Goal: Task Accomplishment & Management: Complete application form

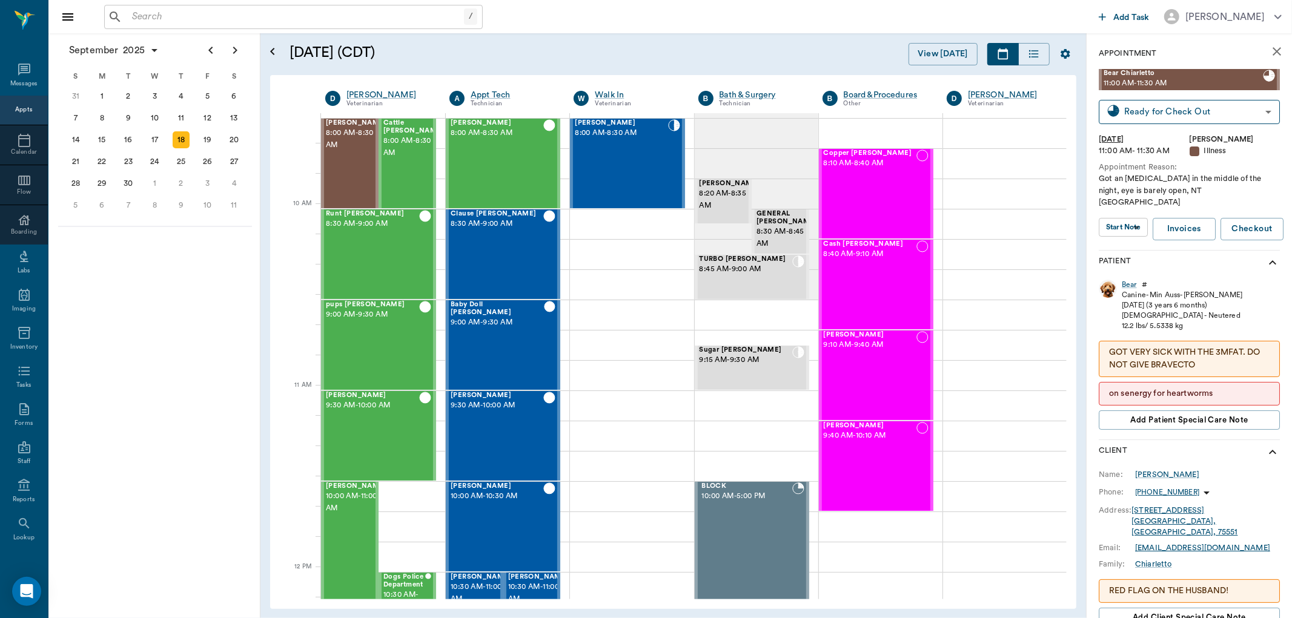
scroll to position [137, 0]
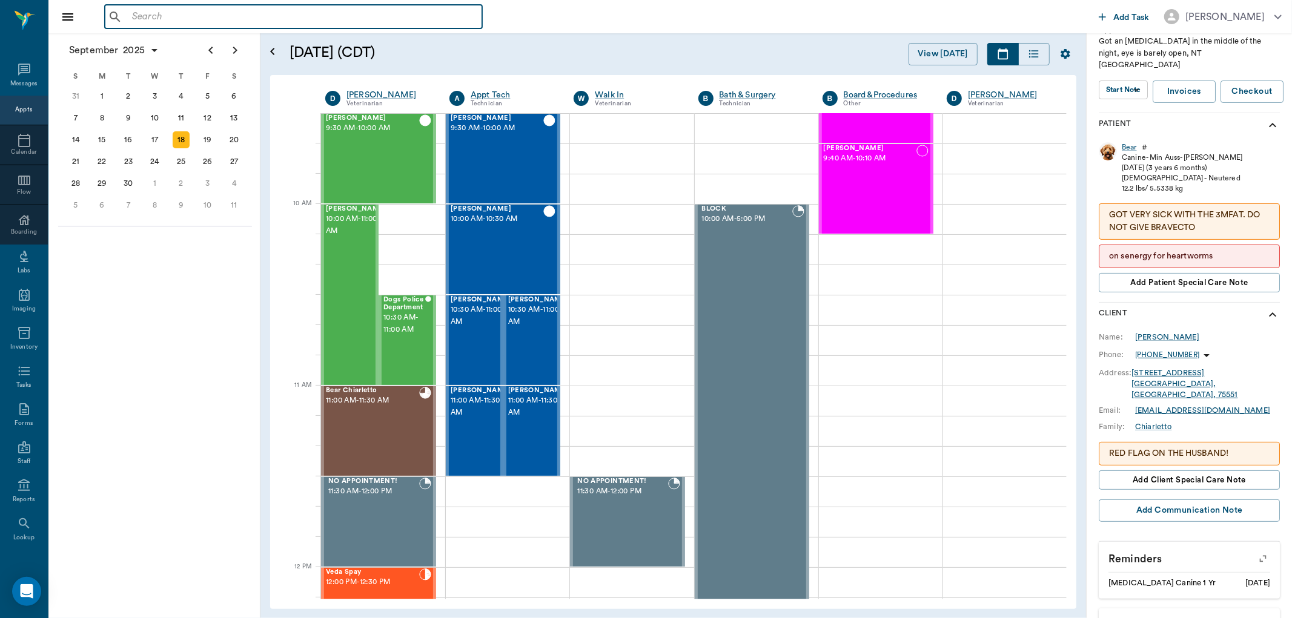
click at [137, 16] on input "text" at bounding box center [302, 16] width 350 height 17
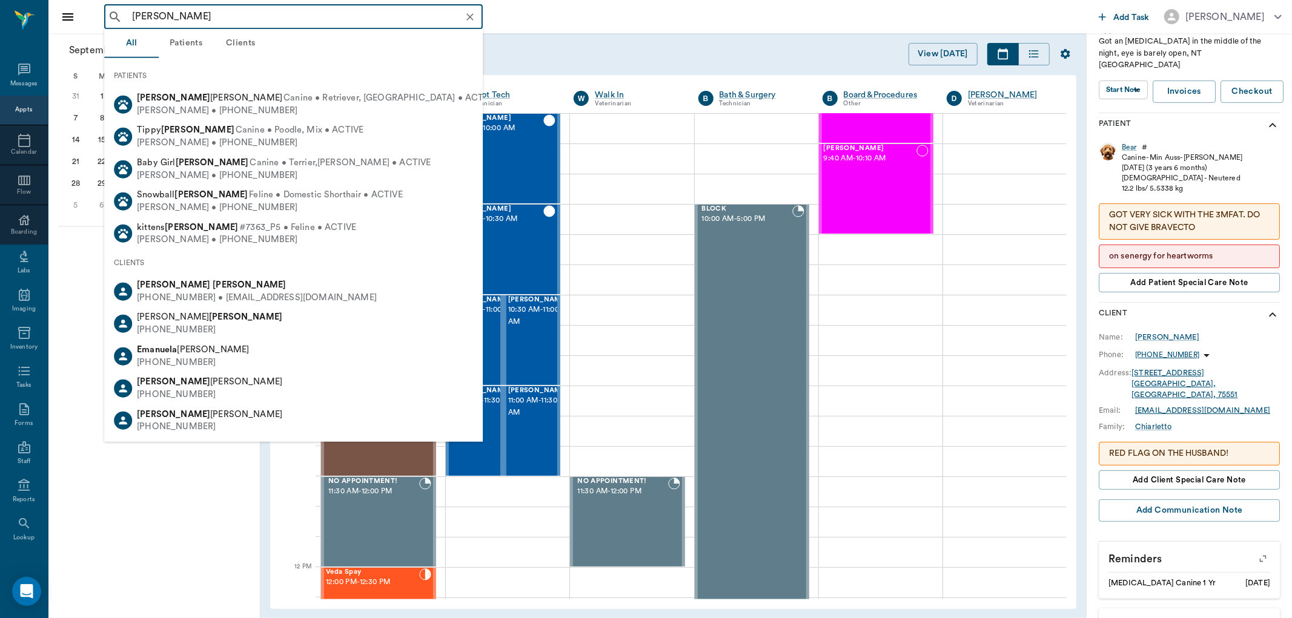
click at [213, 287] on b "[PERSON_NAME]" at bounding box center [249, 284] width 73 height 9
type input "[PERSON_NAME]"
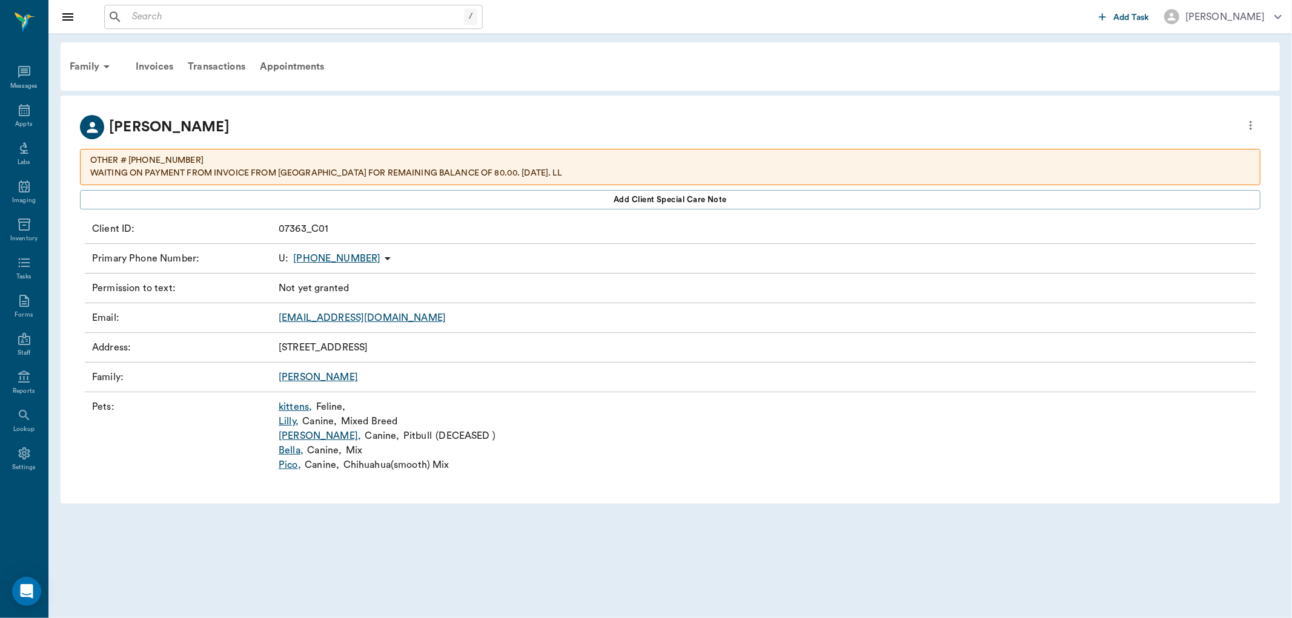
click at [287, 408] on link "kittens ," at bounding box center [295, 407] width 33 height 15
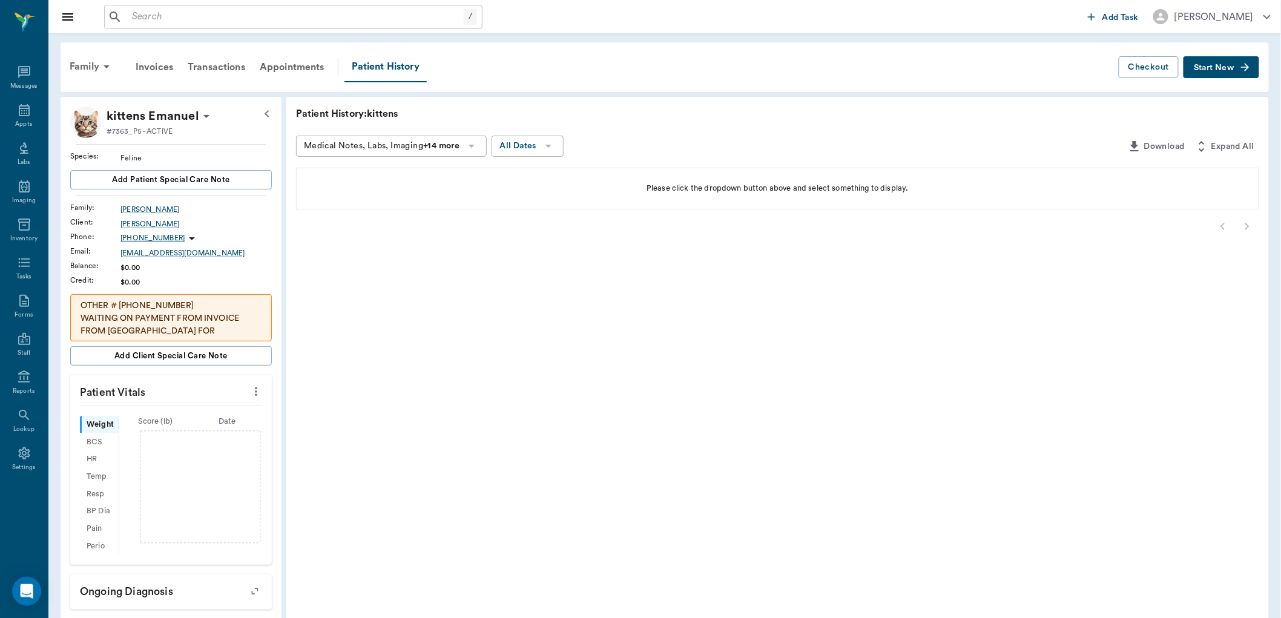
click at [1218, 68] on span "Start New" at bounding box center [1214, 68] width 41 height 0
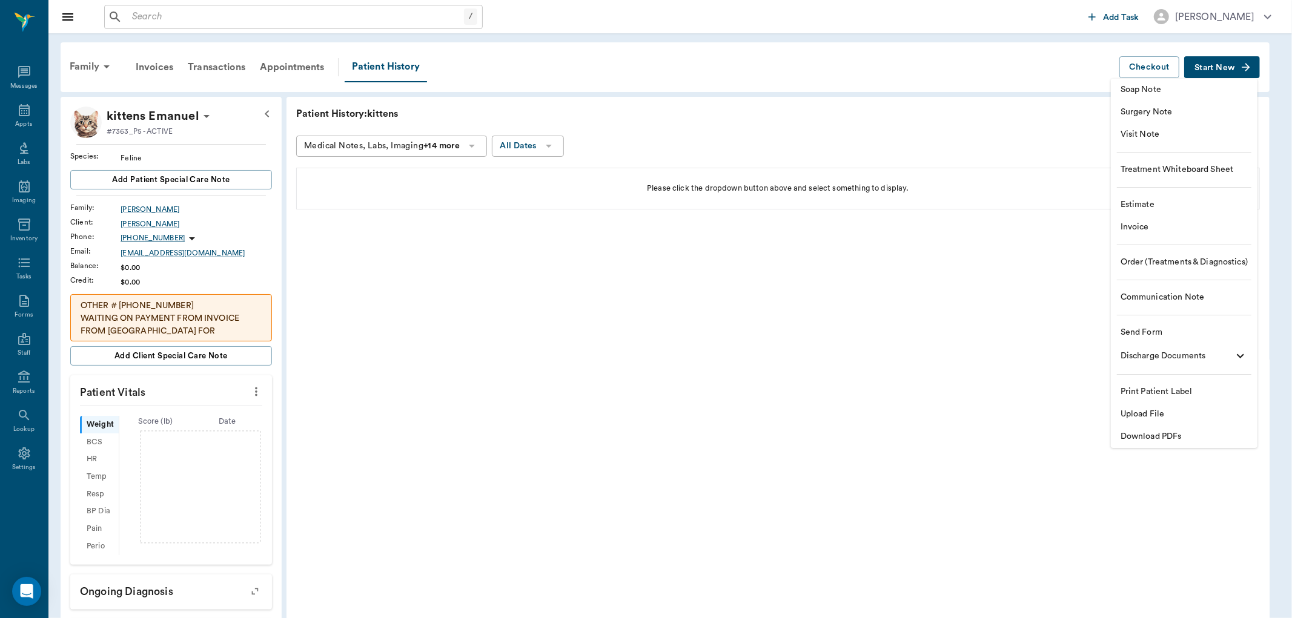
click at [1148, 137] on span "Visit Note" at bounding box center [1183, 134] width 127 height 13
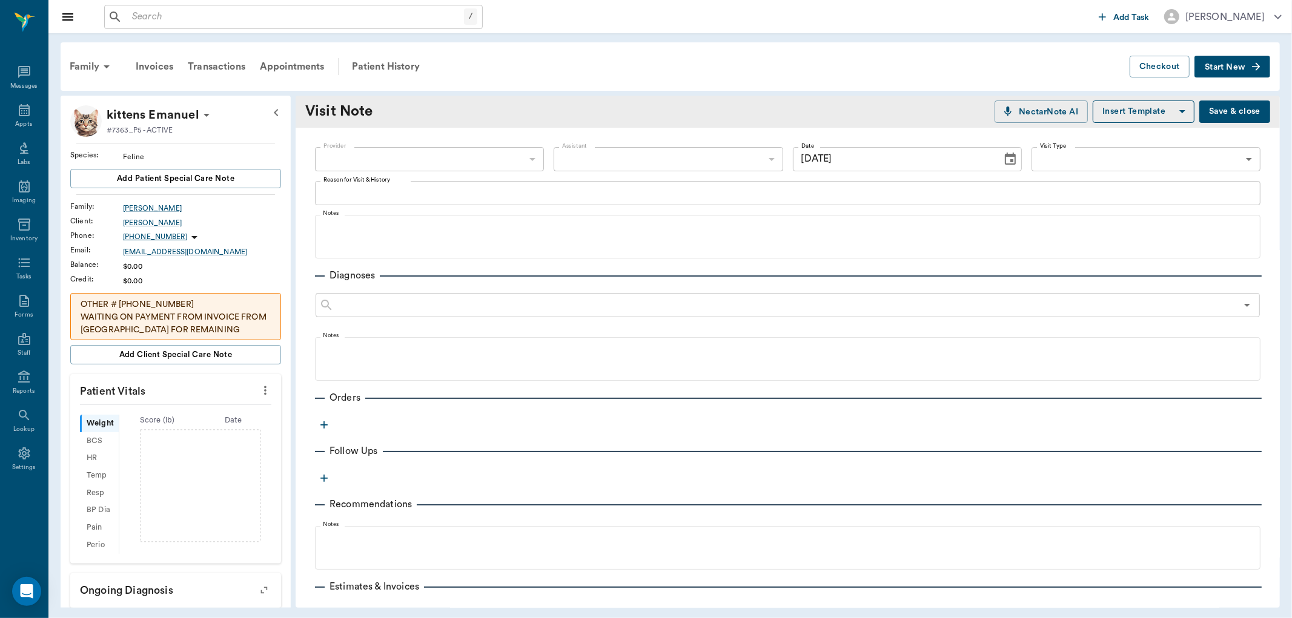
type input "09/18/2025"
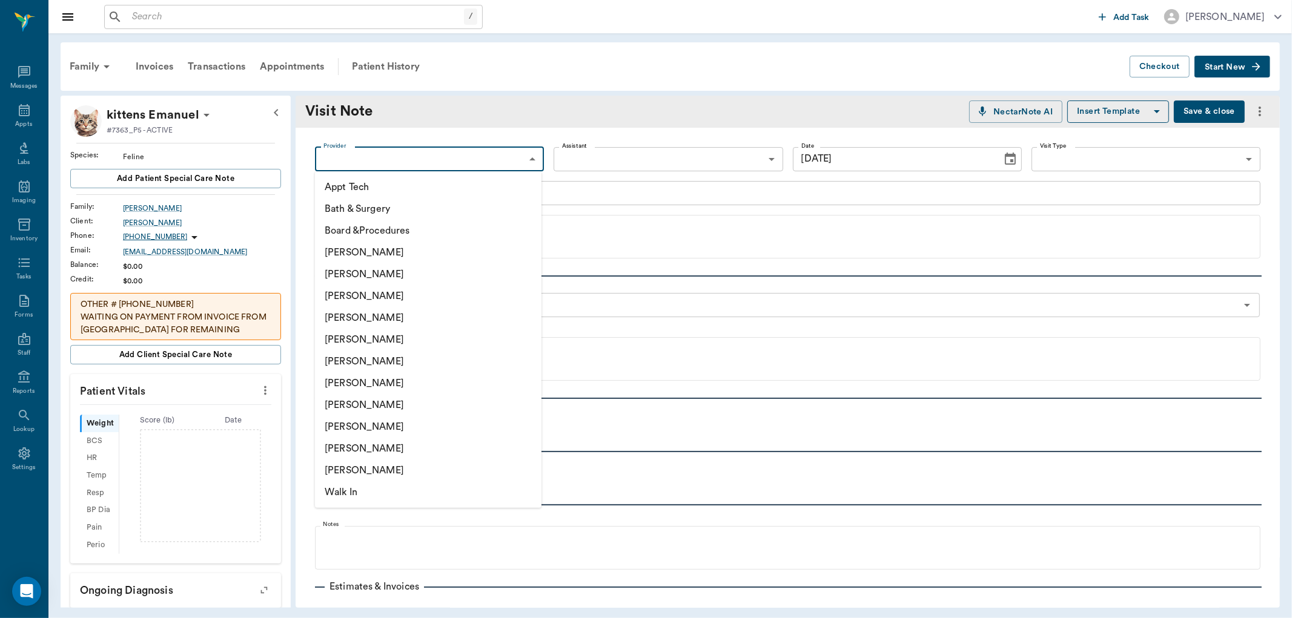
click at [391, 154] on body "/ ​ Add Task Dr. Bert Ellsworth Nectar Messages Appts Labs Imaging Inventory Ta…" at bounding box center [646, 309] width 1292 height 618
click at [346, 430] on li "Lisa Taylor" at bounding box center [428, 427] width 226 height 22
type input "63ec2ede52e12b0ba117d0d7"
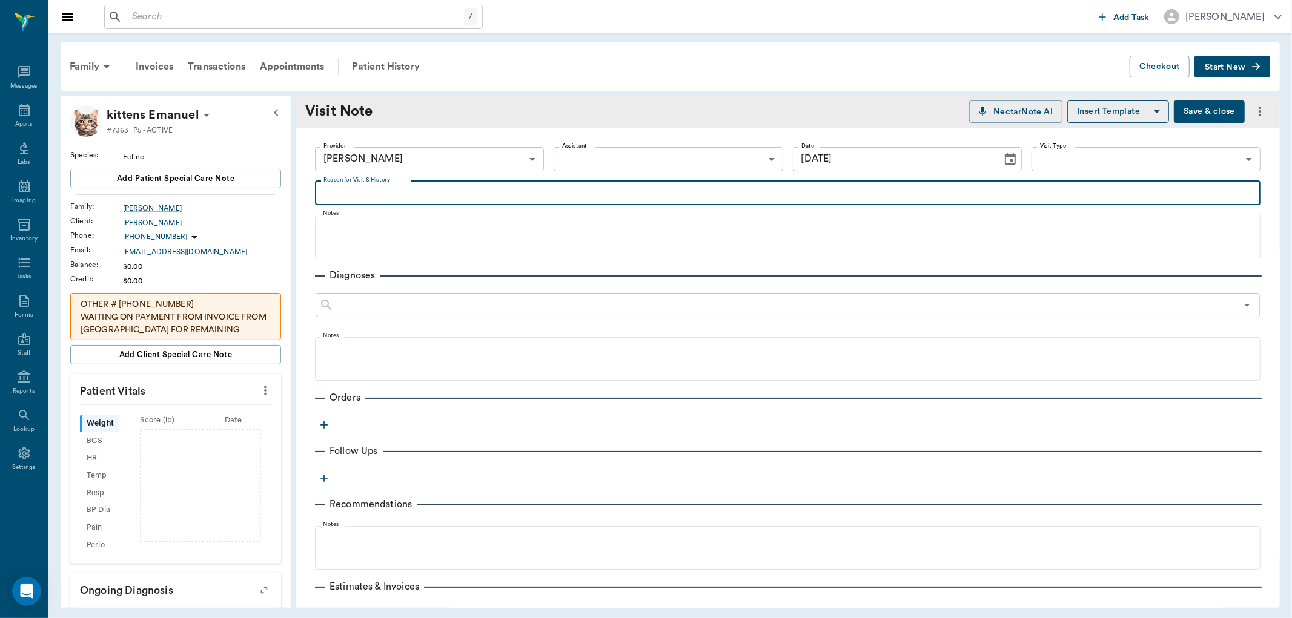
click at [361, 195] on textarea "Reason for Visit & History" at bounding box center [787, 193] width 928 height 14
type textarea "c"
type textarea "Coming in o 09/19 for appointment kitten having bloody diarrhea , Dr E said to …"
click at [324, 422] on icon "button" at bounding box center [323, 424] width 7 height 7
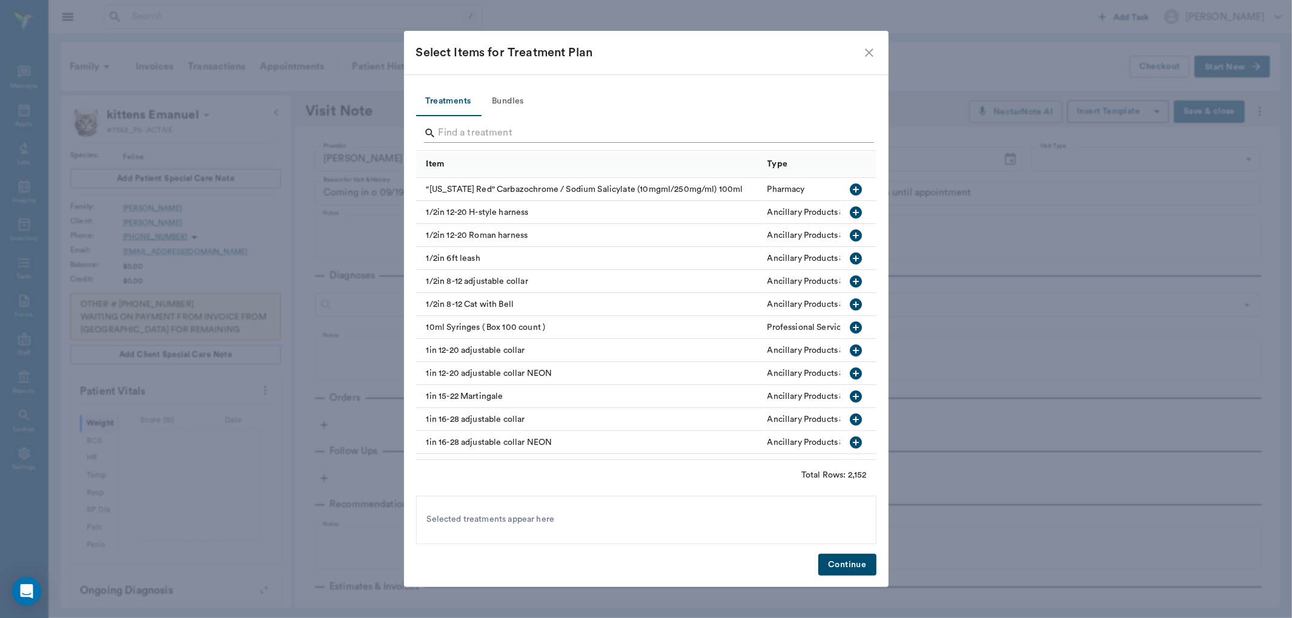
click at [452, 139] on input "Search" at bounding box center [646, 133] width 417 height 19
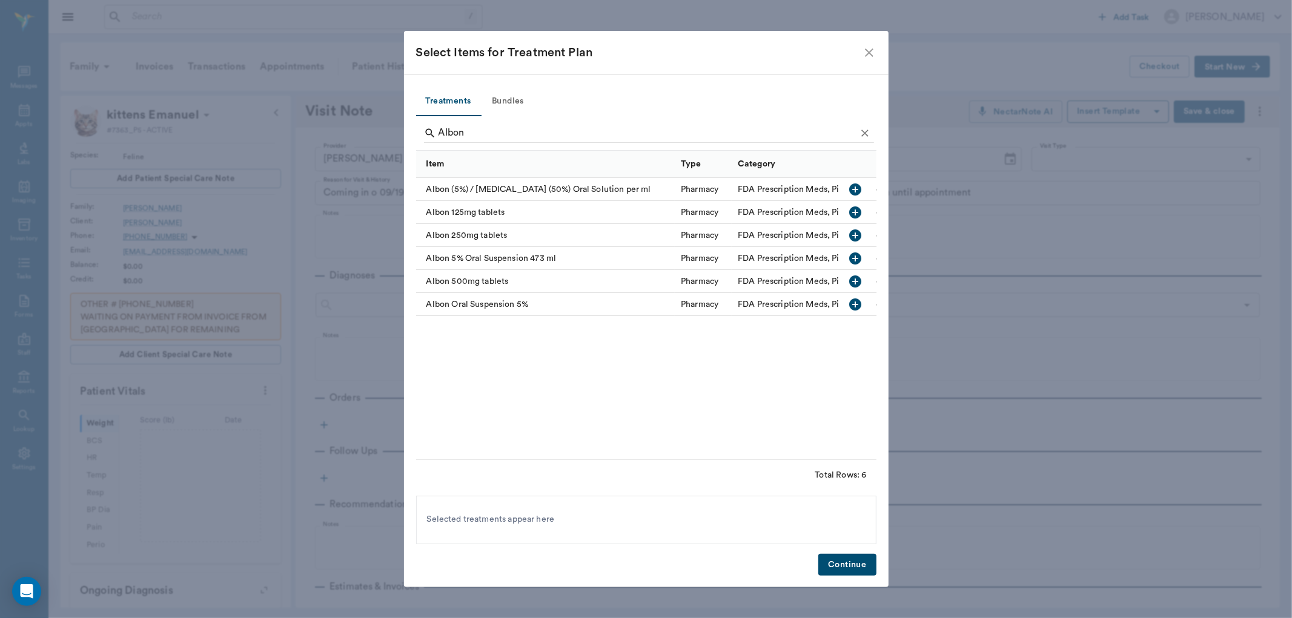
click at [852, 190] on icon "button" at bounding box center [856, 189] width 12 height 12
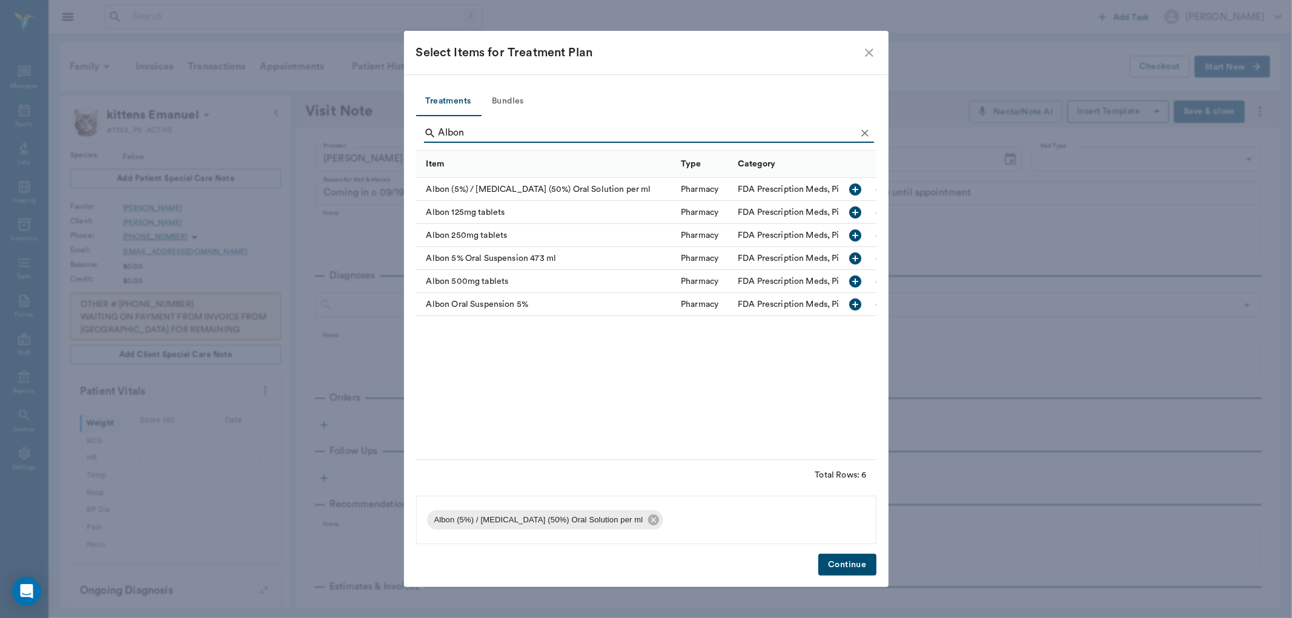
drag, startPoint x: 475, startPoint y: 130, endPoint x: 425, endPoint y: 130, distance: 49.7
click at [425, 130] on div "Albon" at bounding box center [649, 133] width 450 height 19
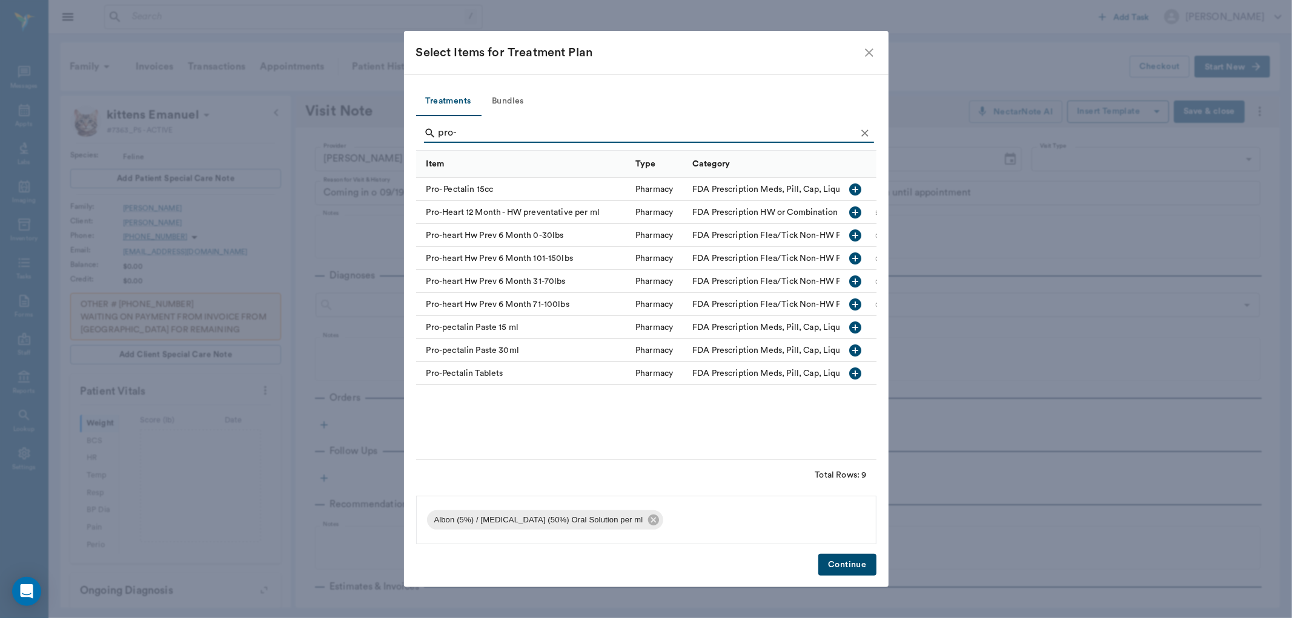
type input "pro-"
click at [852, 191] on icon "button" at bounding box center [856, 189] width 12 height 12
click at [851, 559] on button "Continue" at bounding box center [847, 565] width 58 height 22
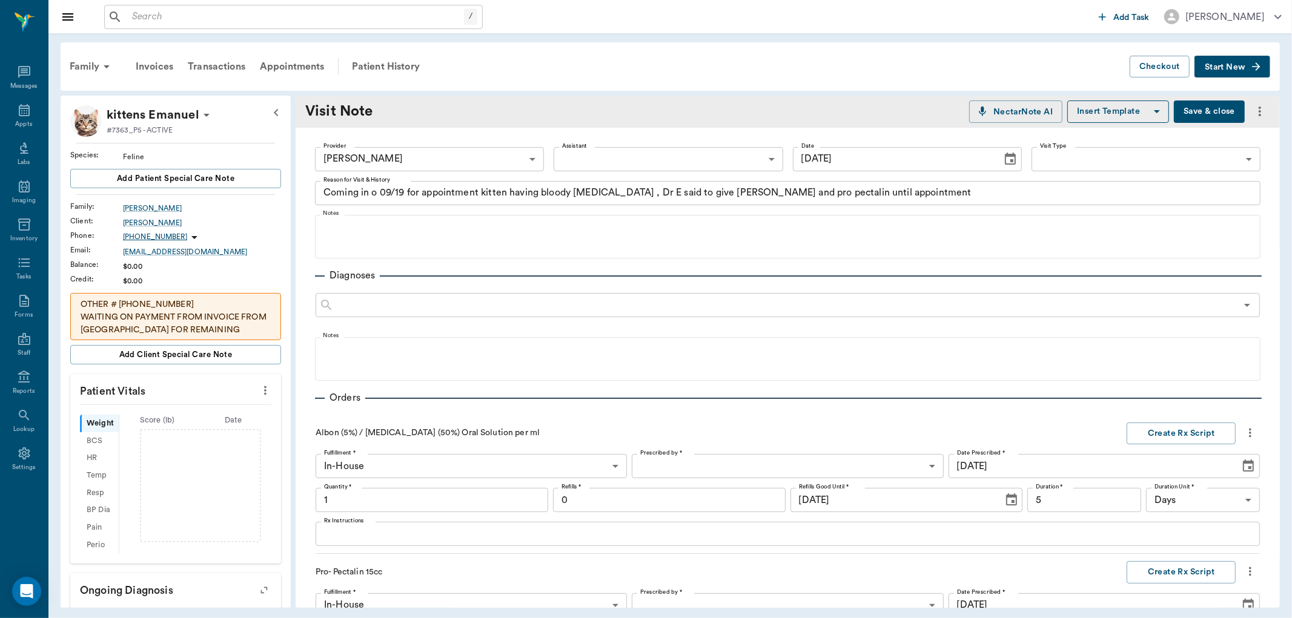
scroll to position [355, 0]
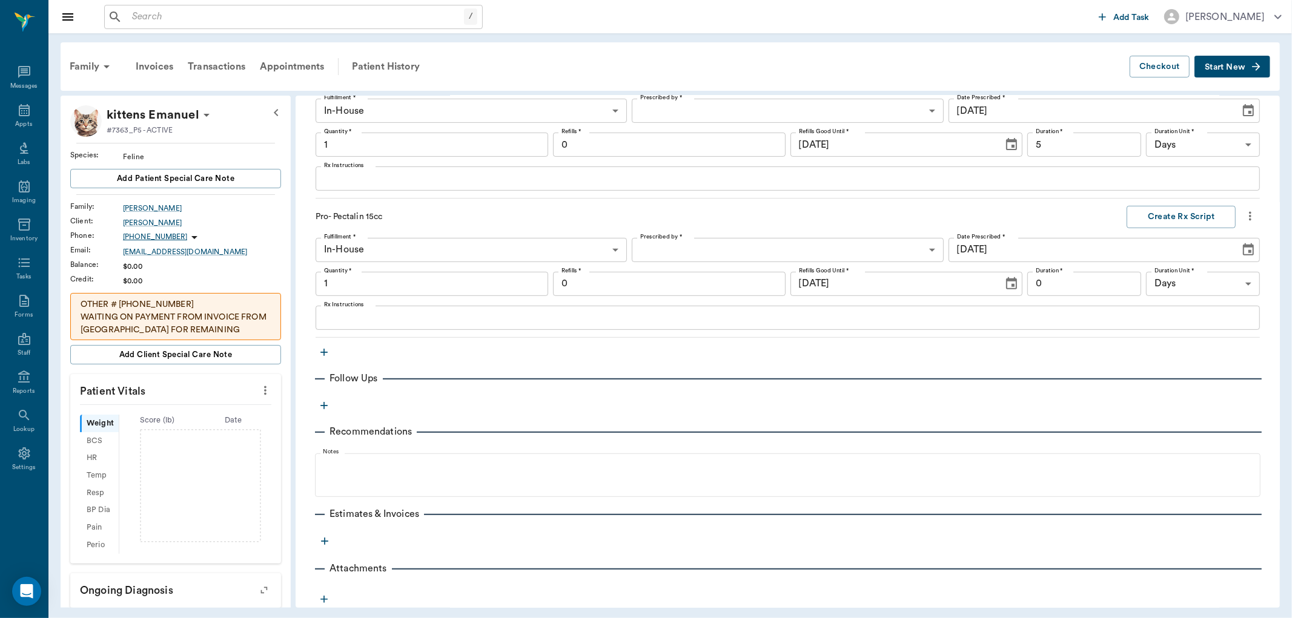
type input "1.00"
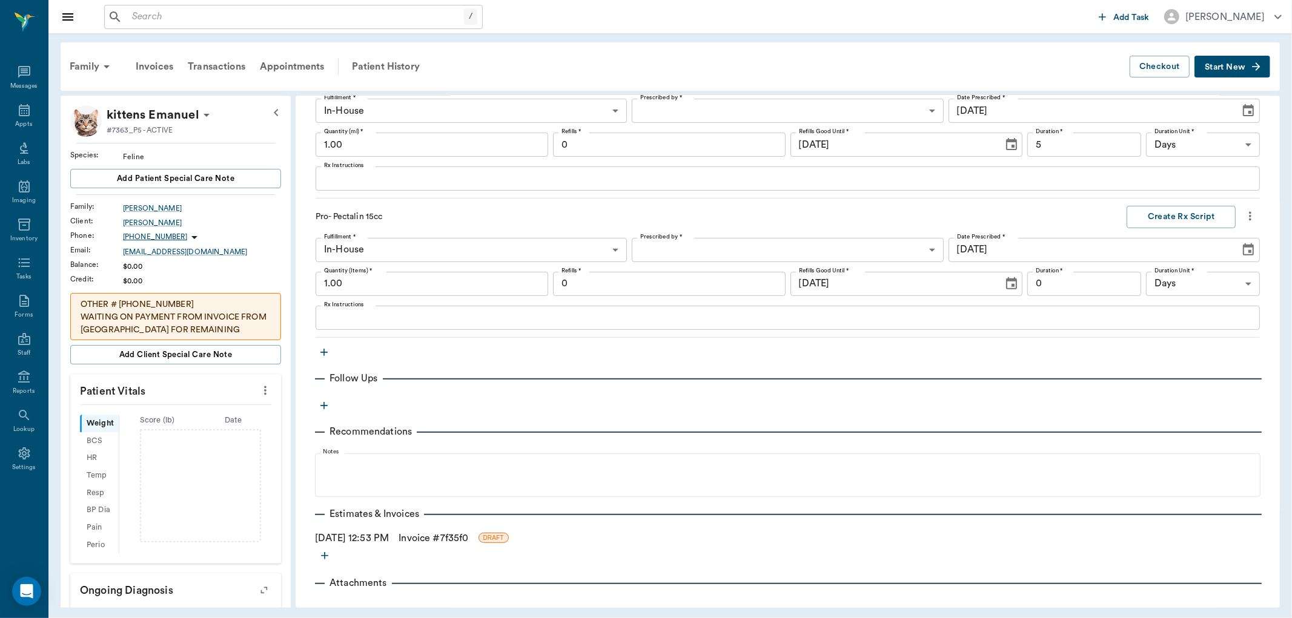
scroll to position [221, 0]
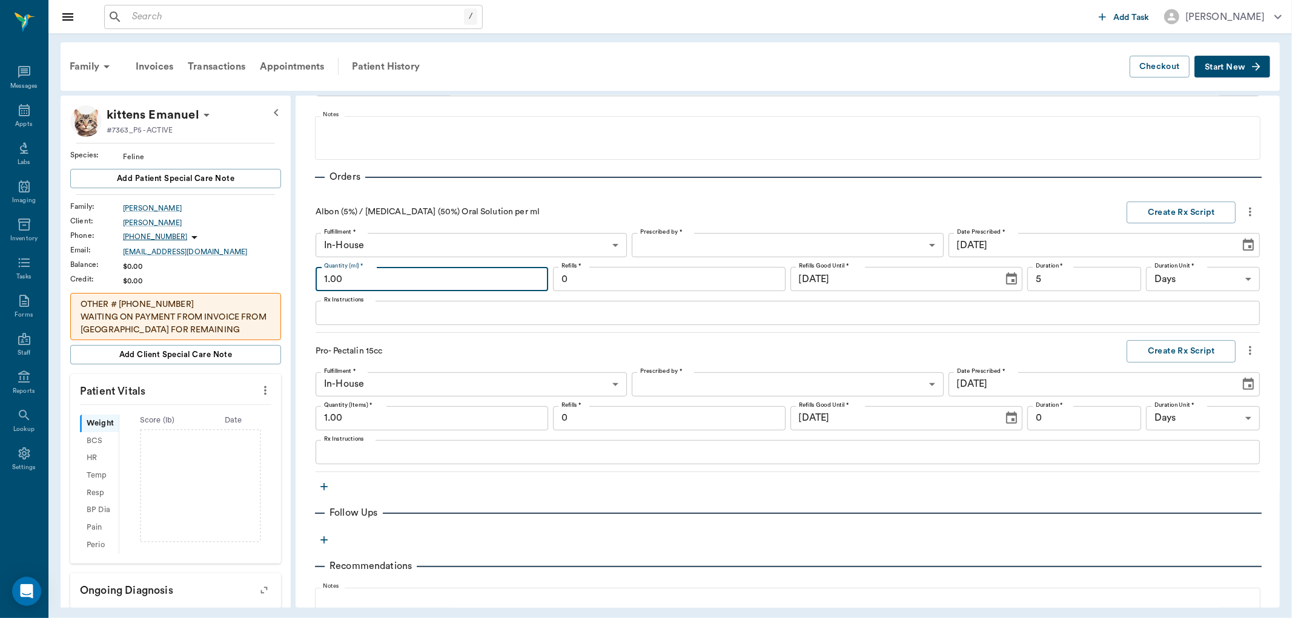
click at [352, 280] on input "1.00" at bounding box center [432, 279] width 233 height 24
type input "1.25"
click at [724, 239] on body "/ ​ Add Task Dr. Bert Ellsworth Nectar Messages Appts Labs Imaging Inventory Ta…" at bounding box center [646, 309] width 1292 height 618
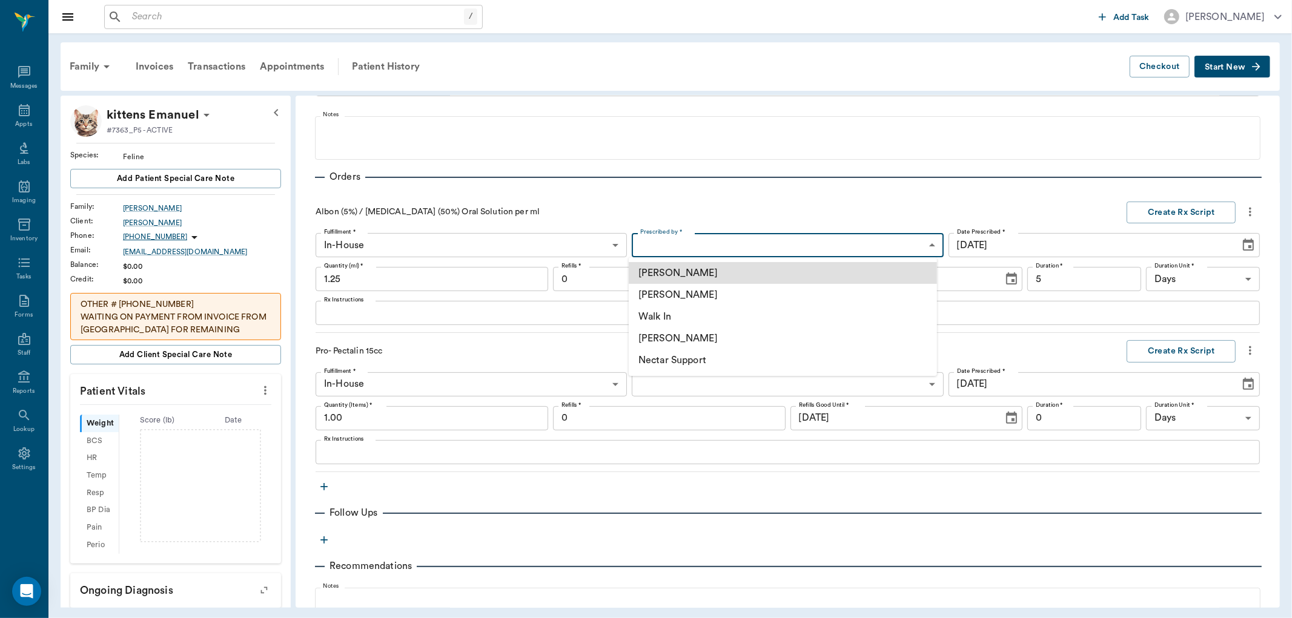
click at [685, 295] on li "[PERSON_NAME]" at bounding box center [783, 295] width 308 height 22
type input "63ec2f075fda476ae8351a4d"
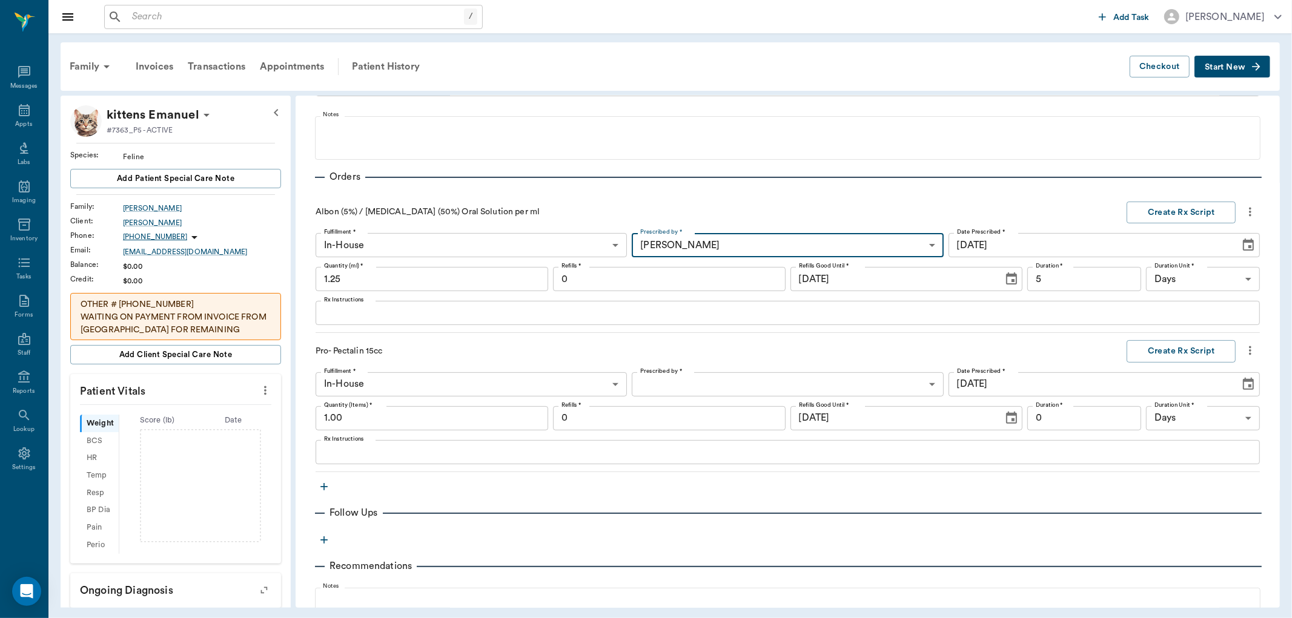
click at [347, 318] on textarea "Rx Instructions" at bounding box center [787, 313] width 927 height 14
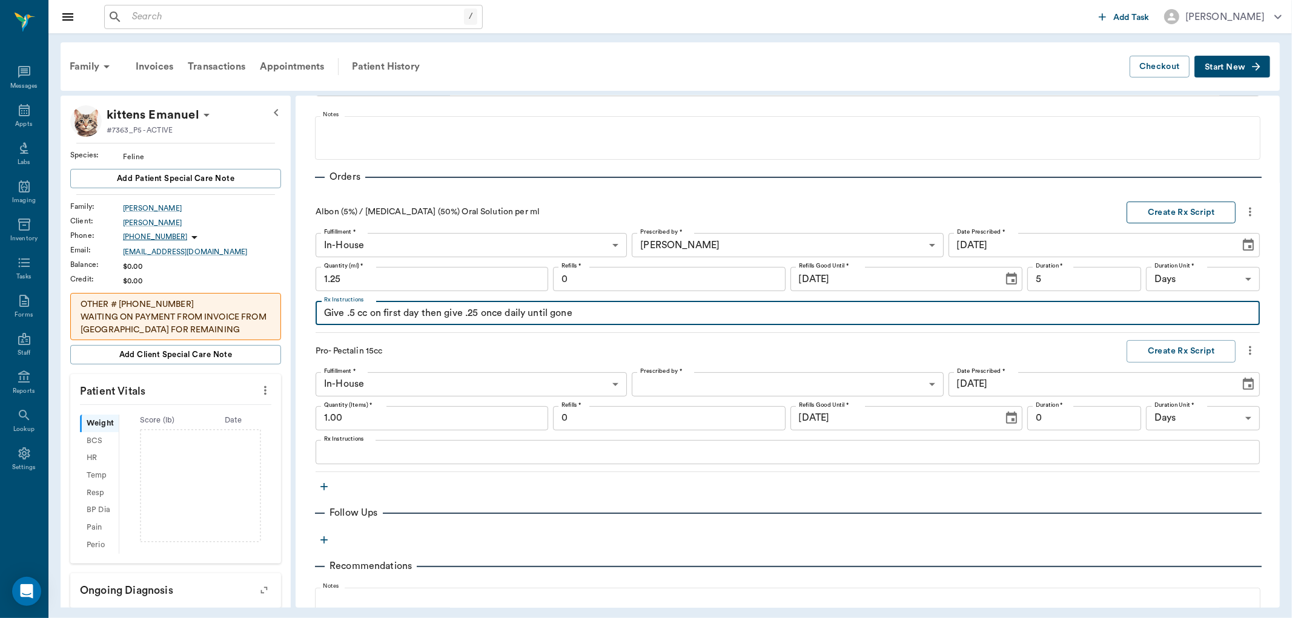
type textarea "Give .5 cc on first day then give .25 once daily until gone"
click at [1159, 210] on button "Create Rx Script" at bounding box center [1180, 213] width 109 height 22
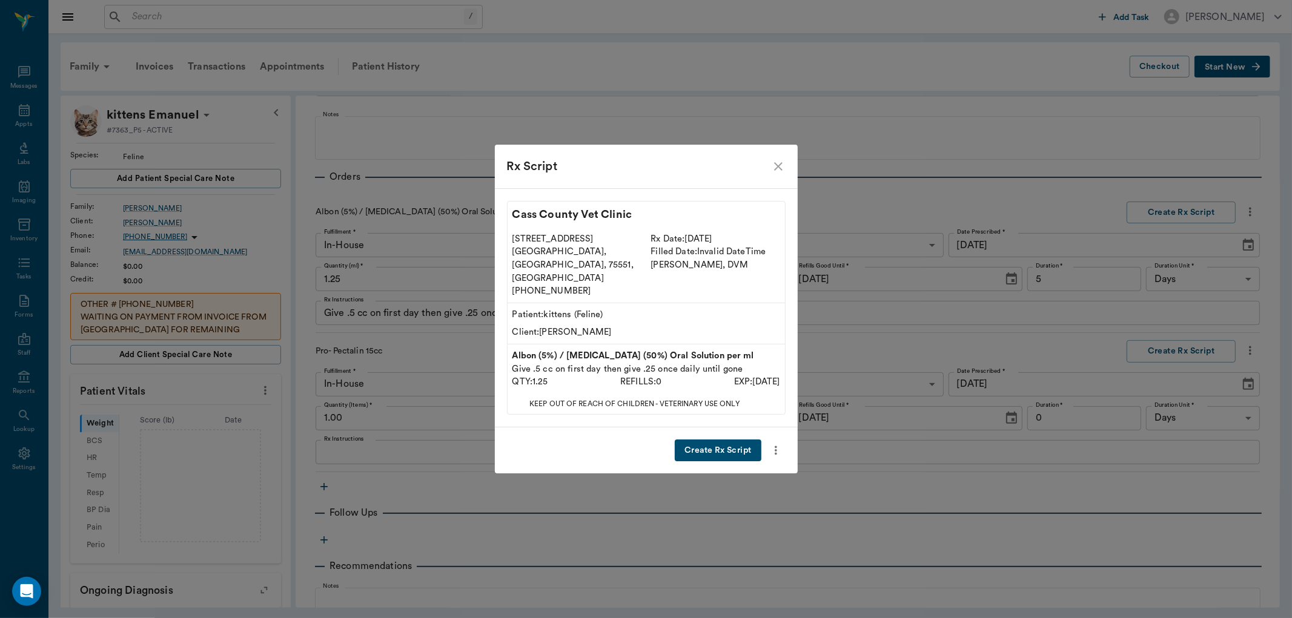
click at [723, 440] on button "Create Rx Script" at bounding box center [718, 451] width 86 height 22
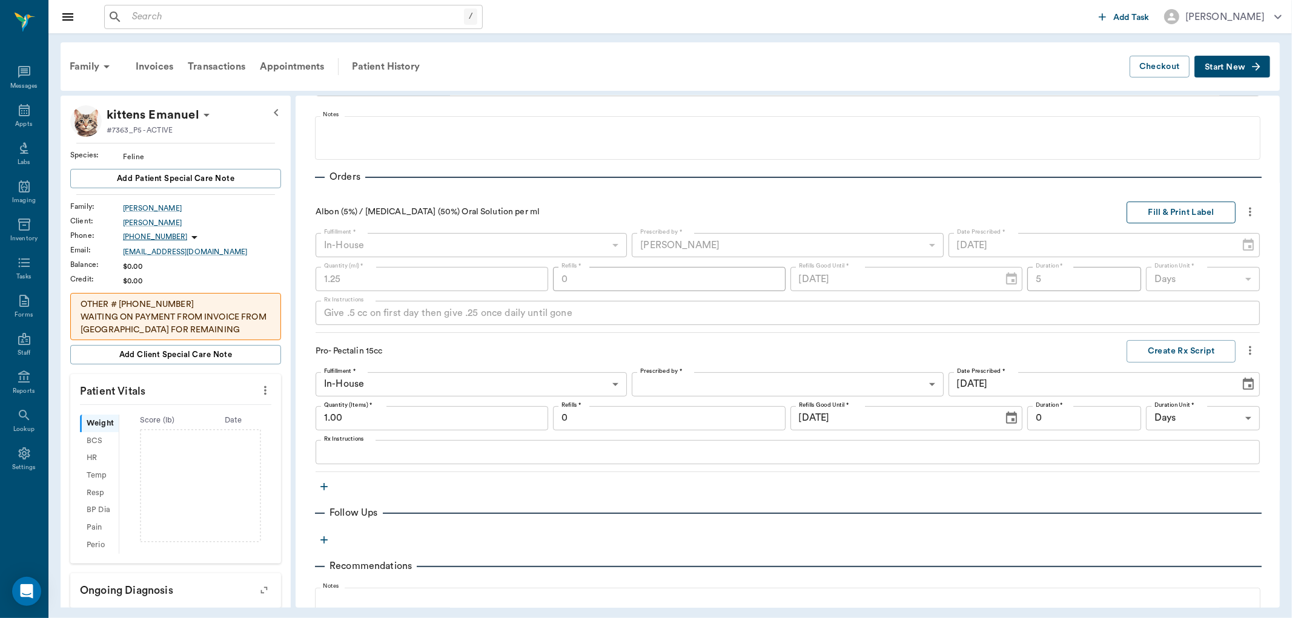
click at [1173, 213] on button "Fill & Print Label" at bounding box center [1180, 213] width 109 height 22
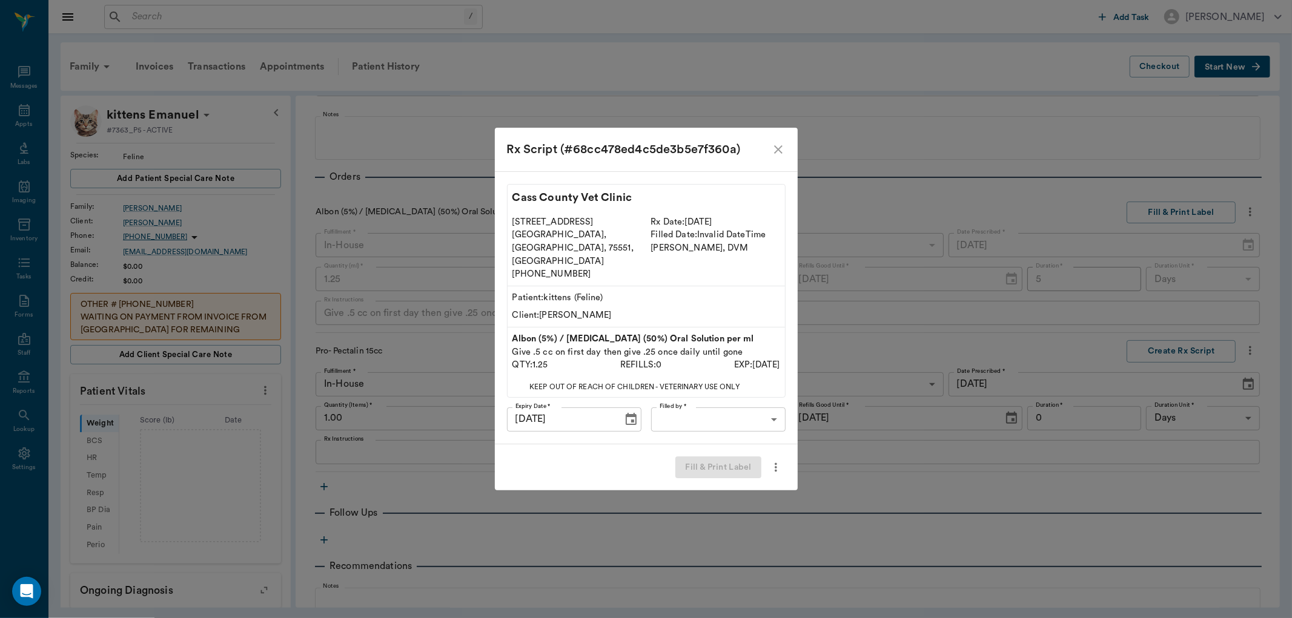
click at [717, 408] on body "/ ​ Add Task Dr. Bert Ellsworth Nectar Messages Appts Labs Imaging Inventory Ta…" at bounding box center [646, 309] width 1292 height 618
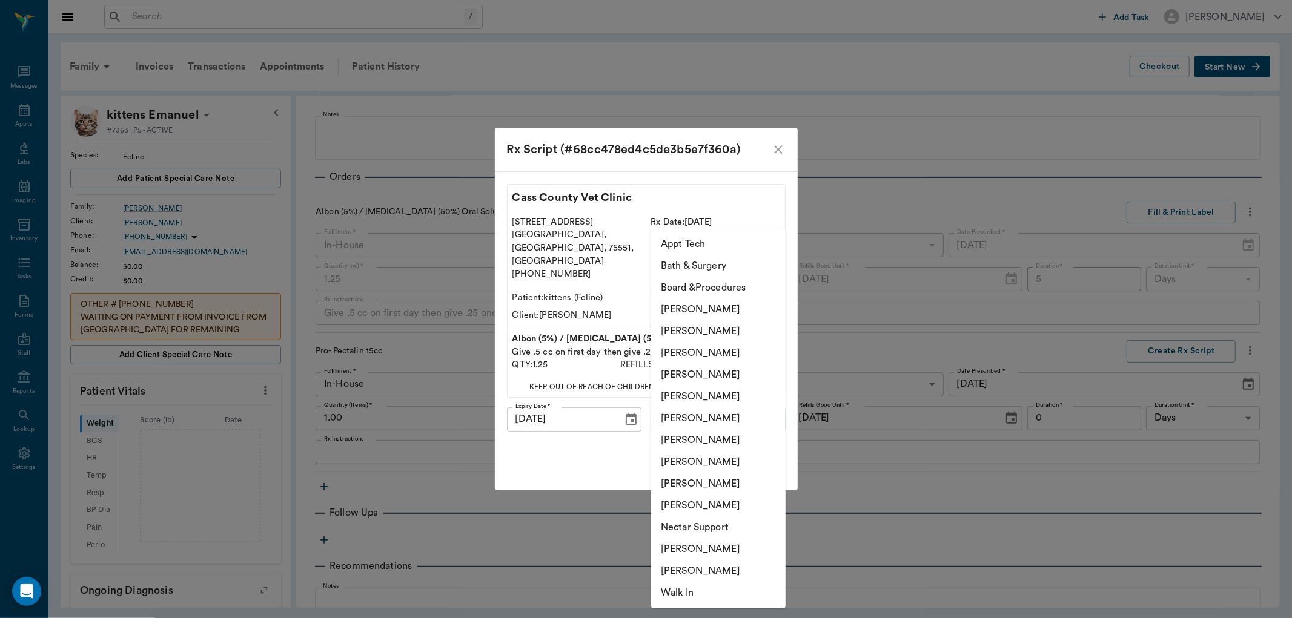
click at [692, 482] on li "Lisa Taylor" at bounding box center [718, 484] width 134 height 22
type input "63ec2ede52e12b0ba117d0d7"
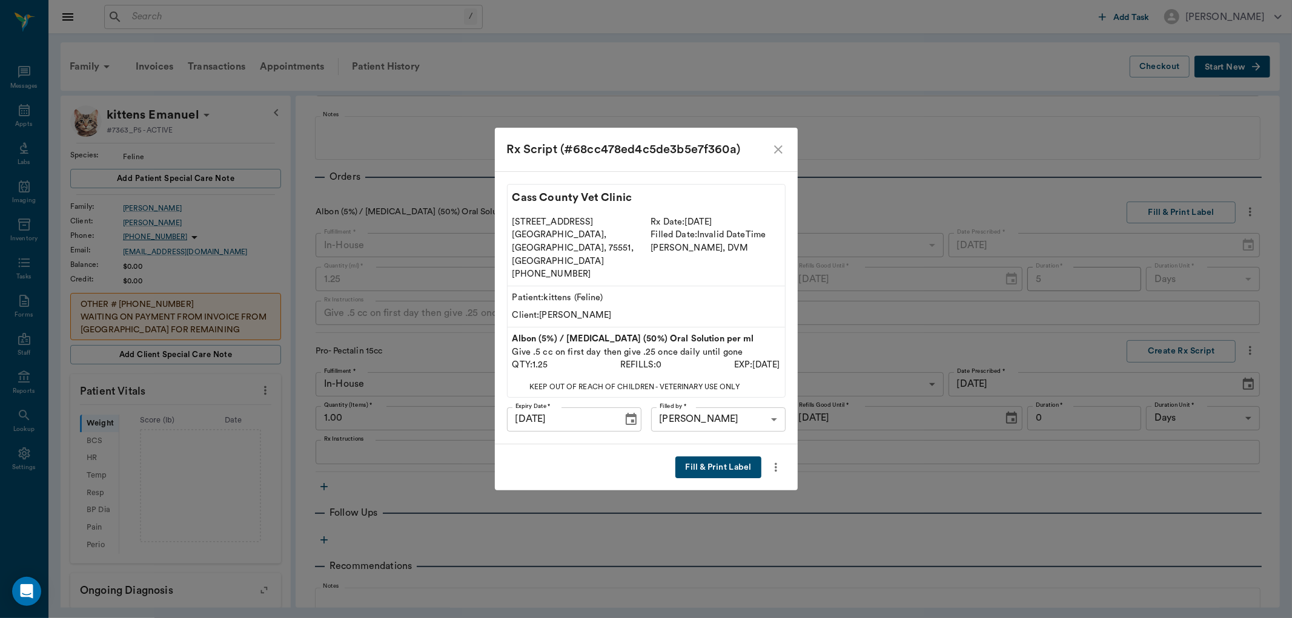
click at [729, 457] on button "Fill & Print Label" at bounding box center [717, 468] width 85 height 22
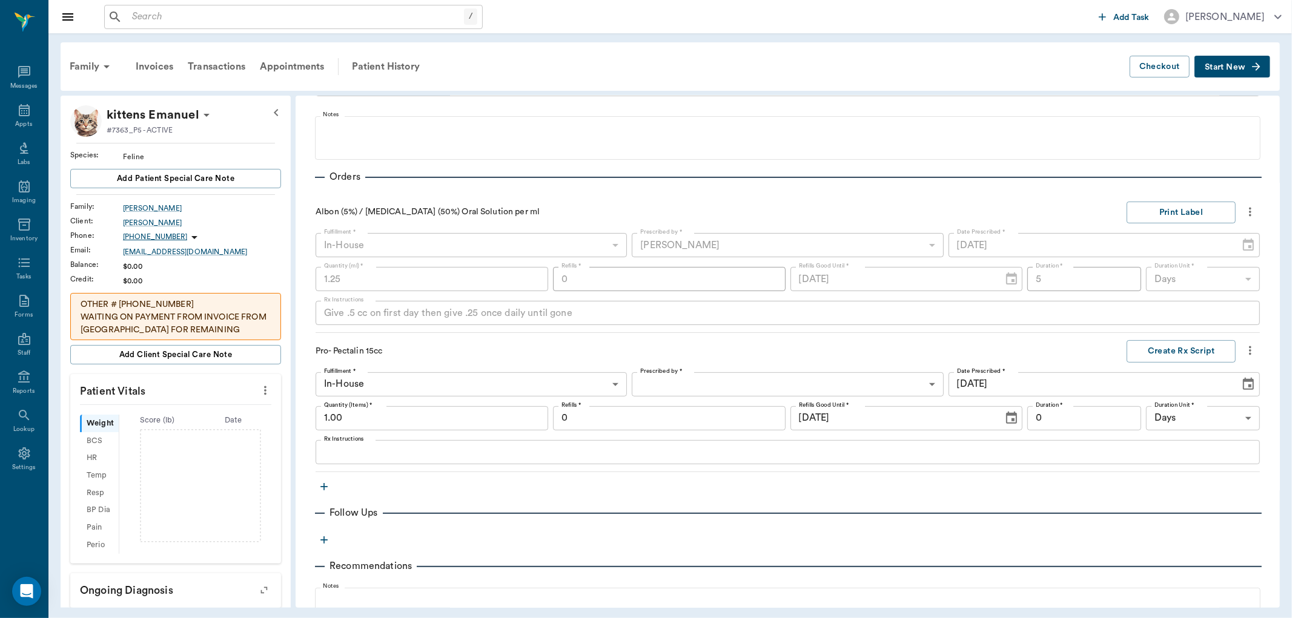
click at [664, 385] on body "/ ​ Add Task Dr. Bert Ellsworth Nectar Messages Appts Labs Imaging Inventory Ta…" at bounding box center [646, 309] width 1292 height 618
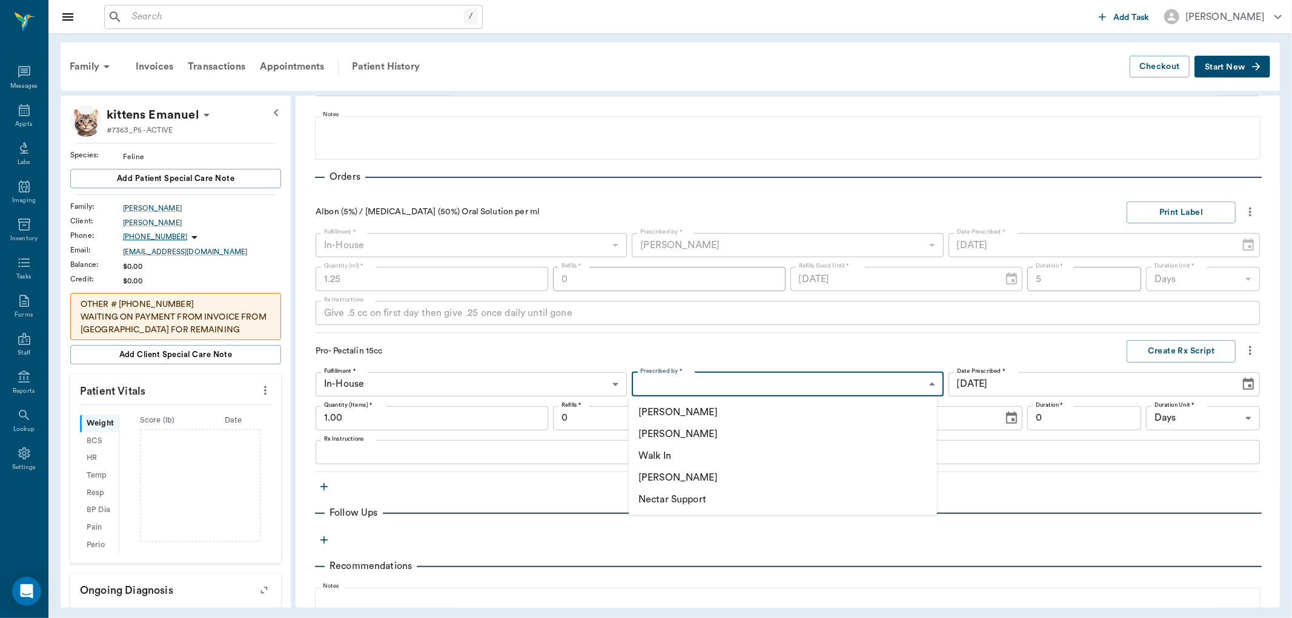
click at [683, 434] on li "[PERSON_NAME]" at bounding box center [783, 434] width 308 height 22
type input "63ec2f075fda476ae8351a4d"
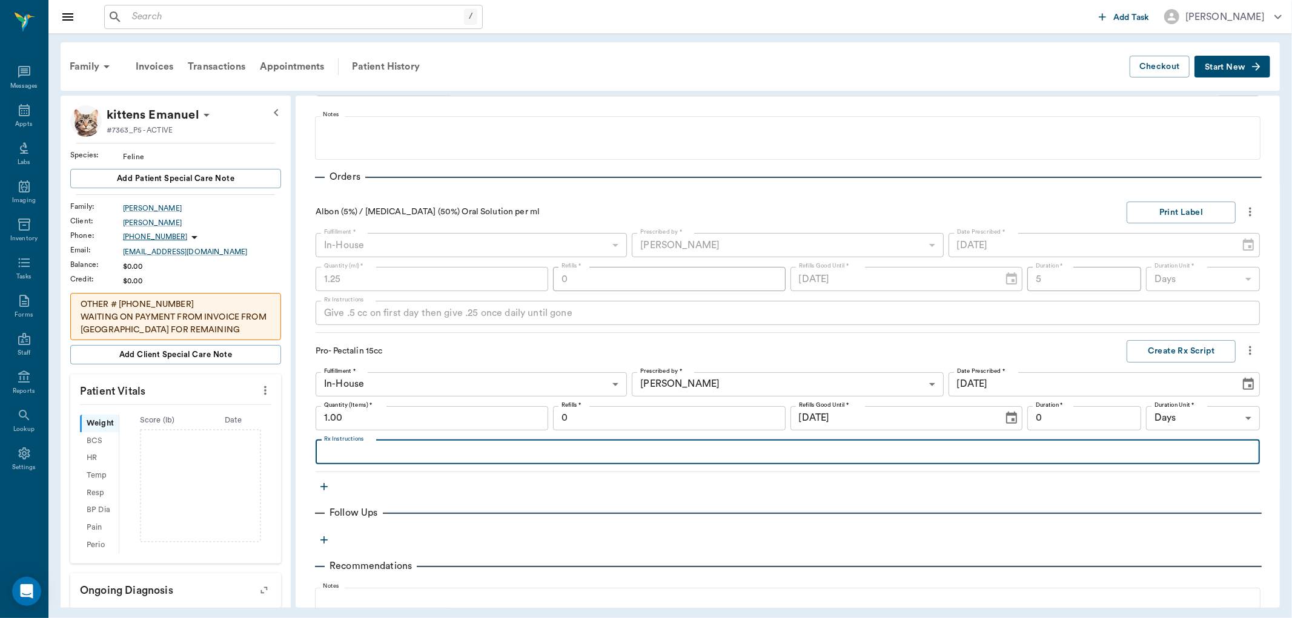
click at [358, 452] on textarea "Rx Instructions" at bounding box center [787, 452] width 927 height 14
type textarea "Give .5 cc 3 times daily for 7 days"
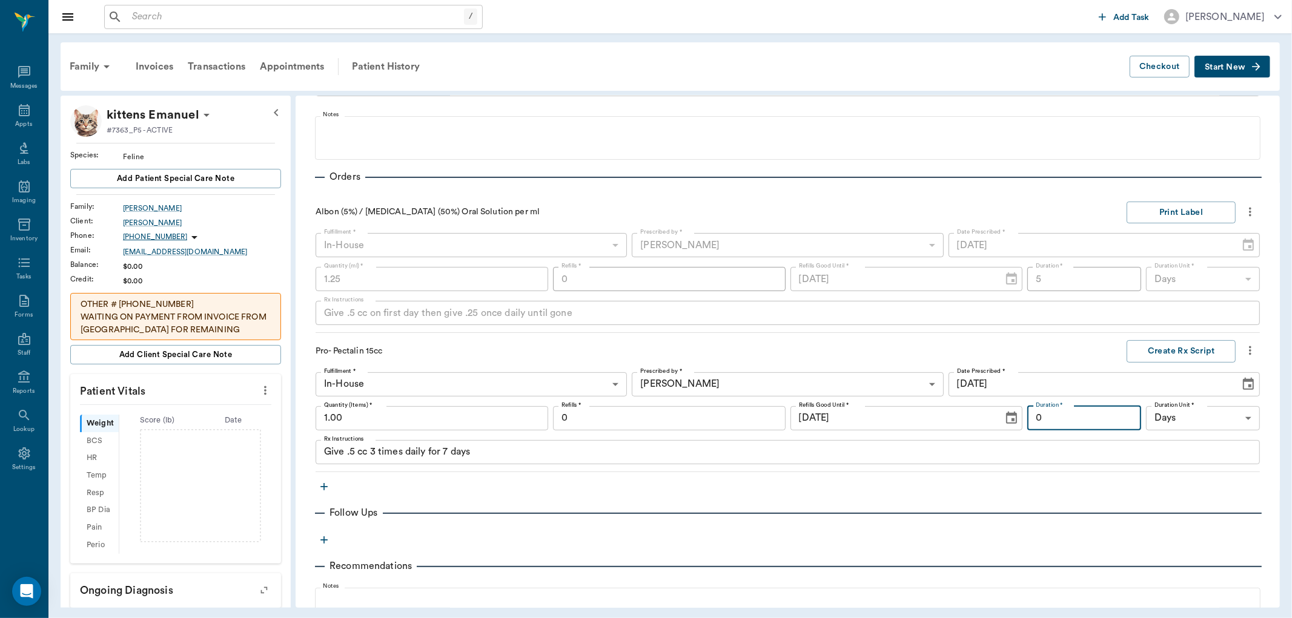
click at [1042, 423] on input "0" at bounding box center [1084, 418] width 114 height 24
type input "7"
click at [476, 451] on textarea "Give .5 cc 3 times daily for 7 days" at bounding box center [787, 452] width 927 height 14
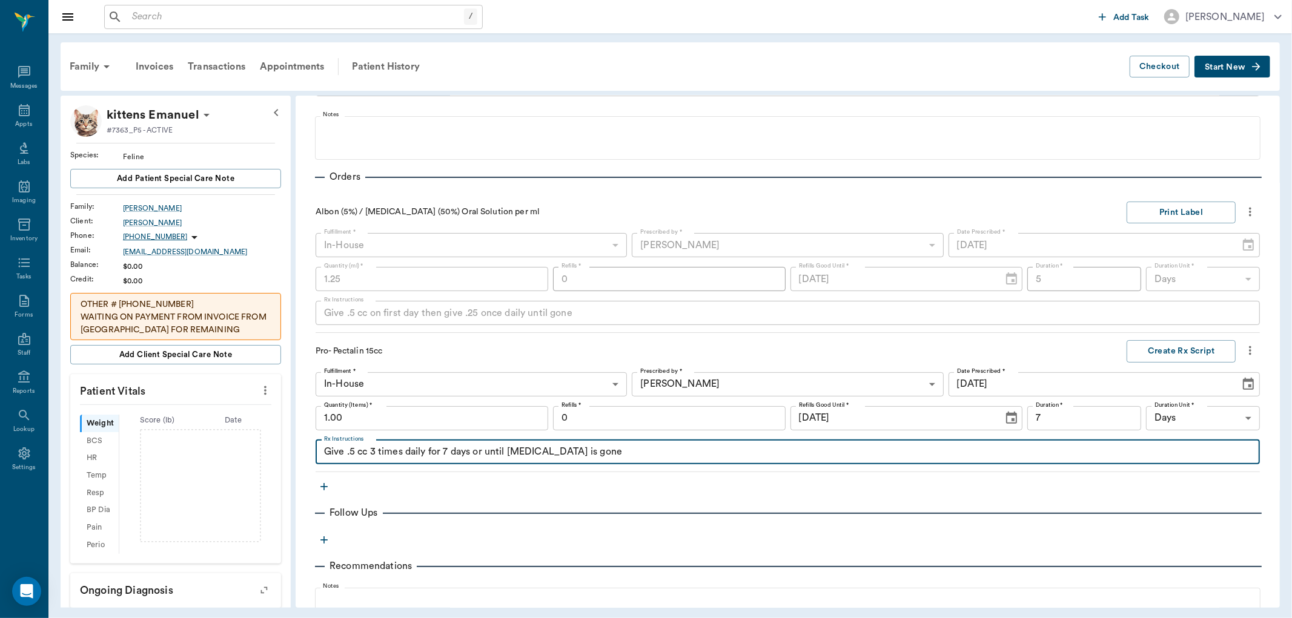
type textarea "Give .5 cc 3 times daily for 7 days or until Diarrhea is gone"
click at [1243, 352] on icon "more" at bounding box center [1249, 350] width 13 height 15
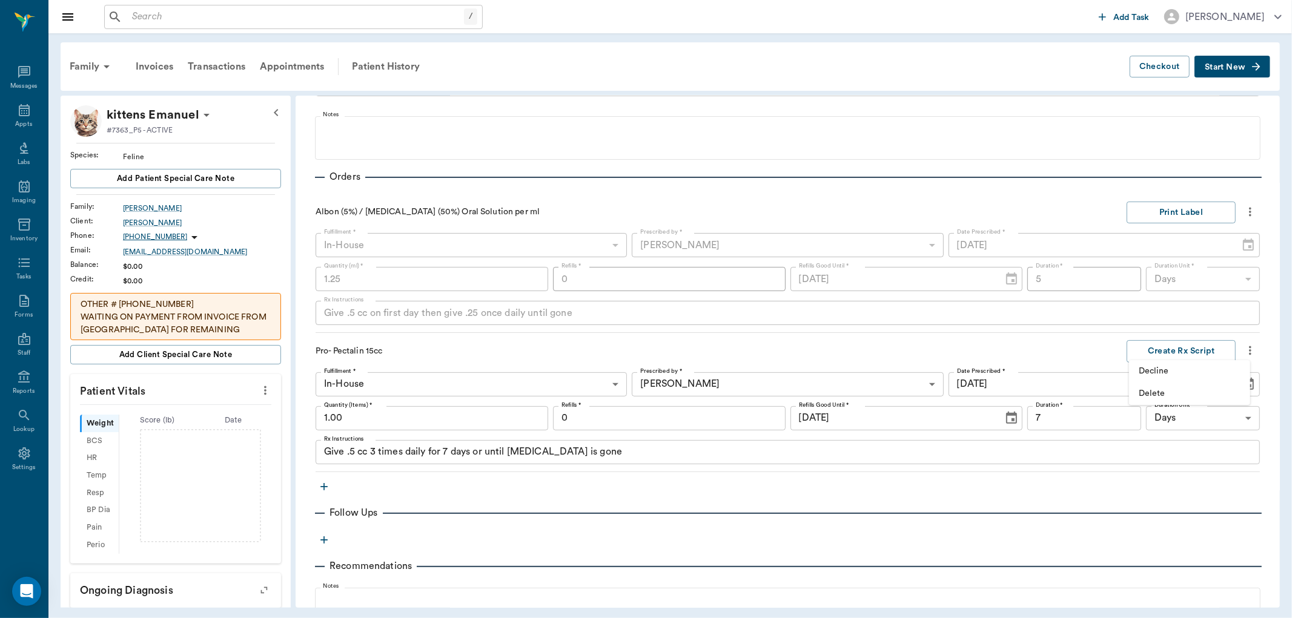
click at [1157, 391] on span "Delete" at bounding box center [1190, 394] width 102 height 13
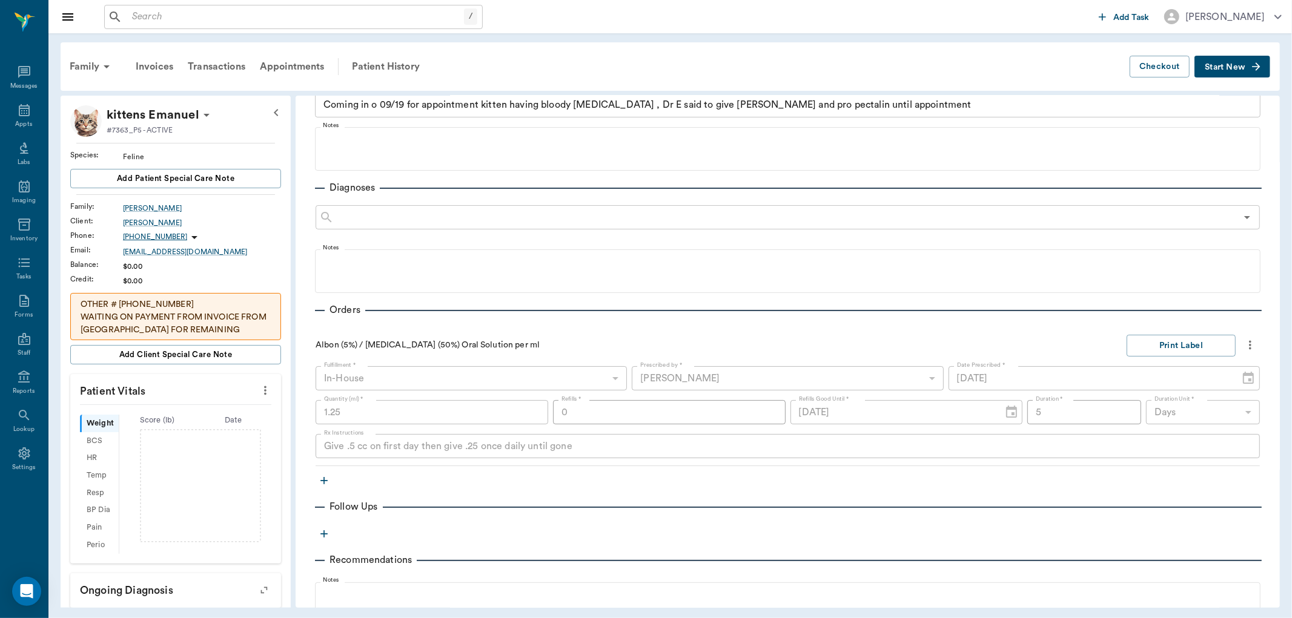
scroll to position [87, 0]
click at [325, 534] on icon "button" at bounding box center [324, 535] width 12 height 12
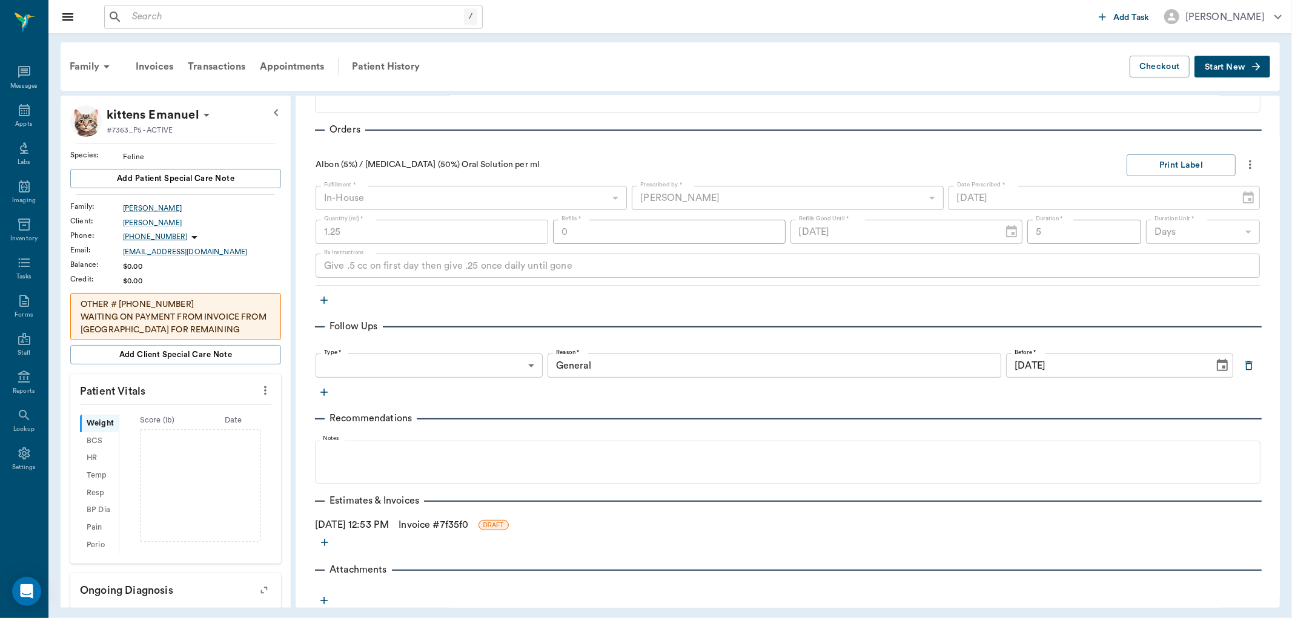
scroll to position [288, 0]
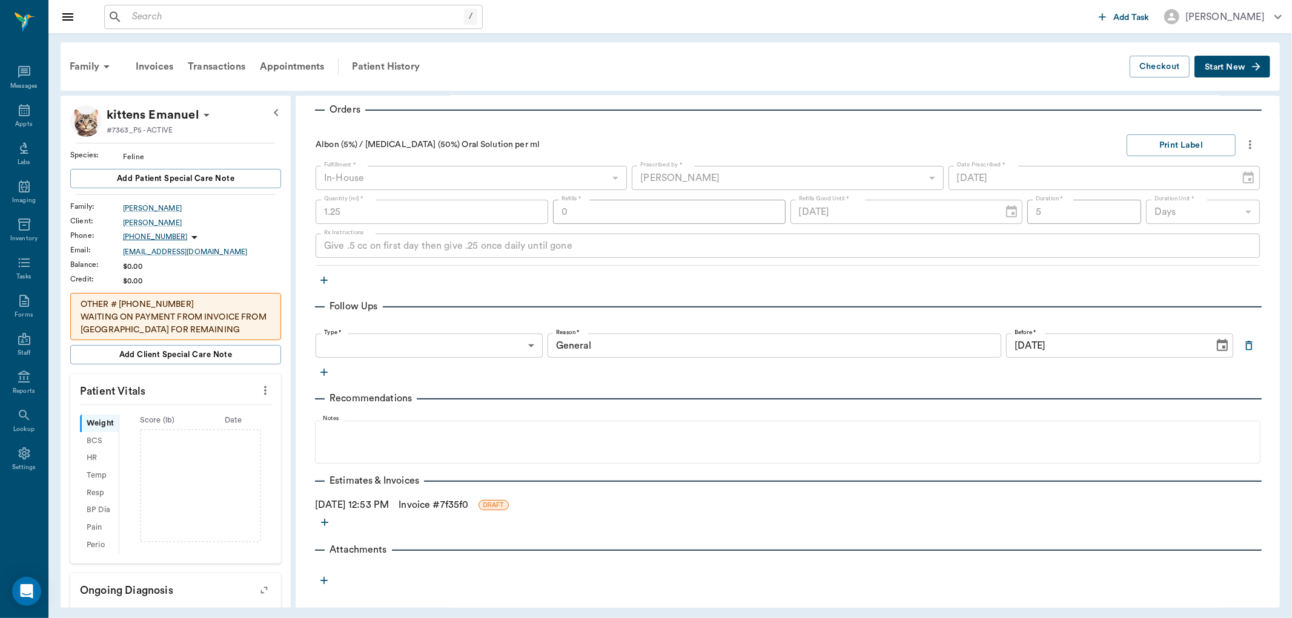
click at [324, 279] on icon "button" at bounding box center [323, 280] width 7 height 7
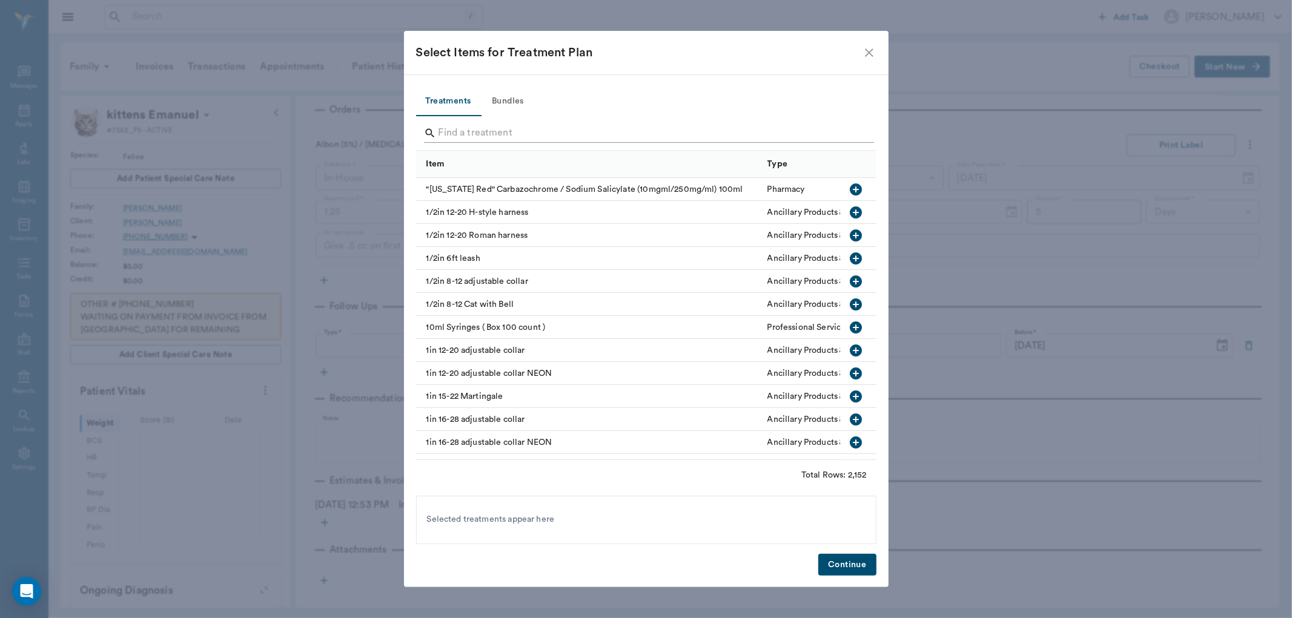
click at [460, 137] on input "Search" at bounding box center [646, 133] width 417 height 19
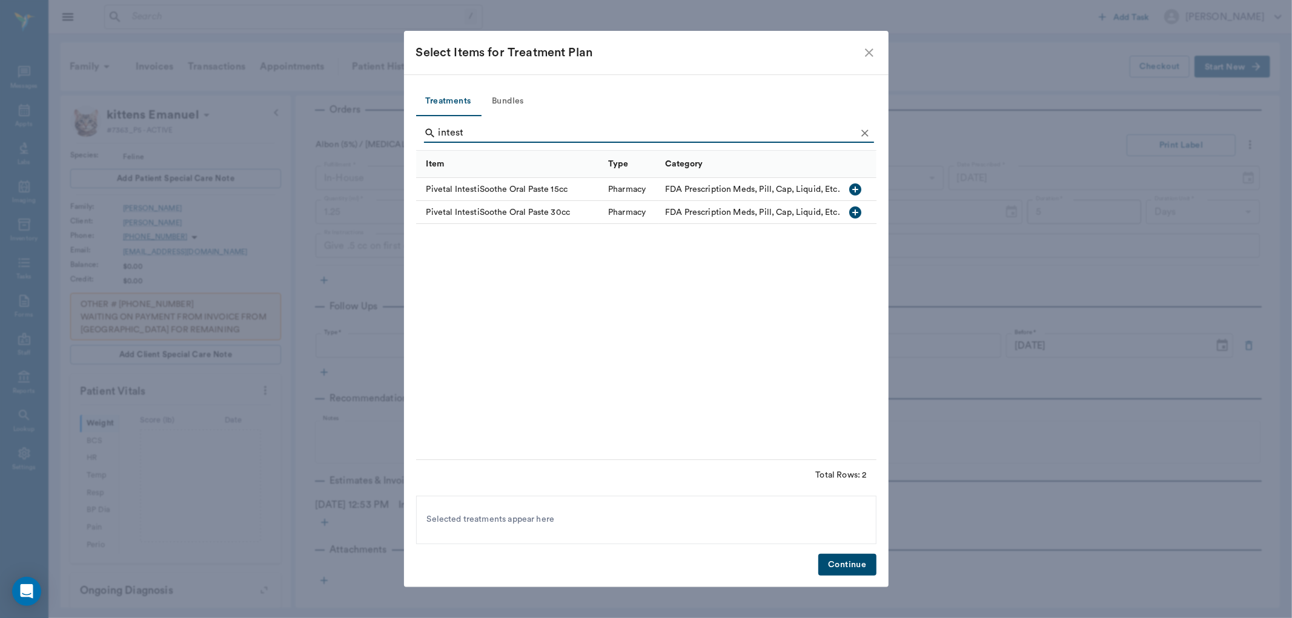
type input "intest"
click at [854, 189] on icon "button" at bounding box center [855, 189] width 15 height 15
click at [861, 556] on button "Continue" at bounding box center [847, 565] width 58 height 22
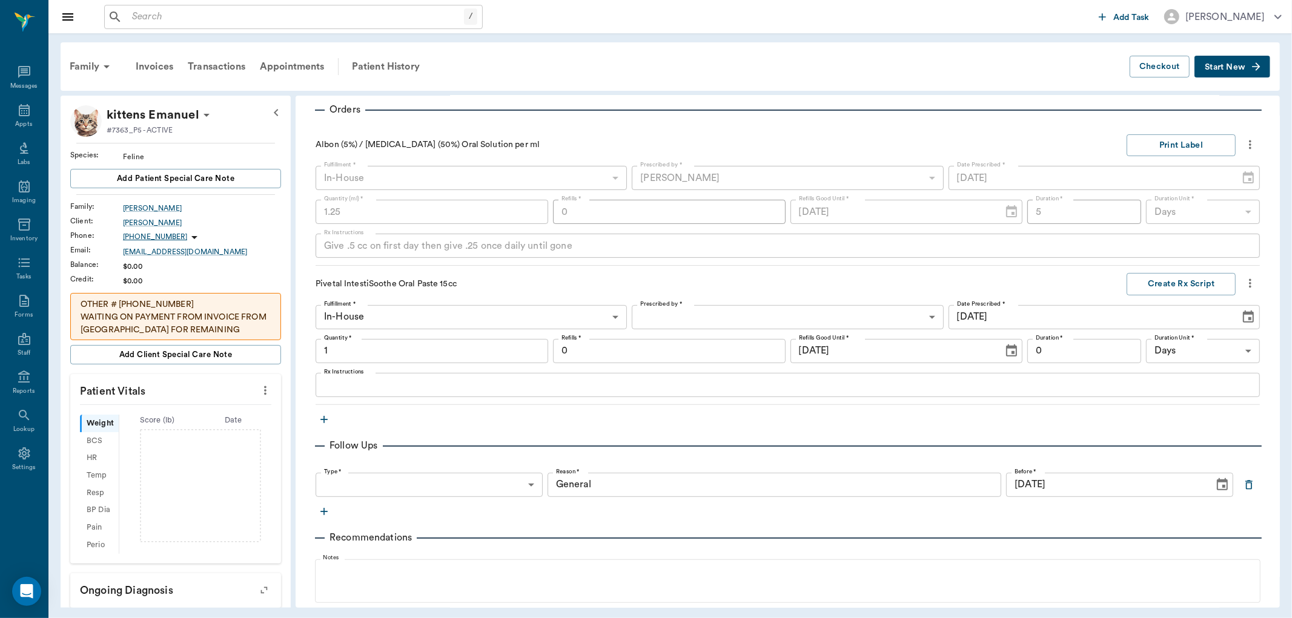
type input "1.00"
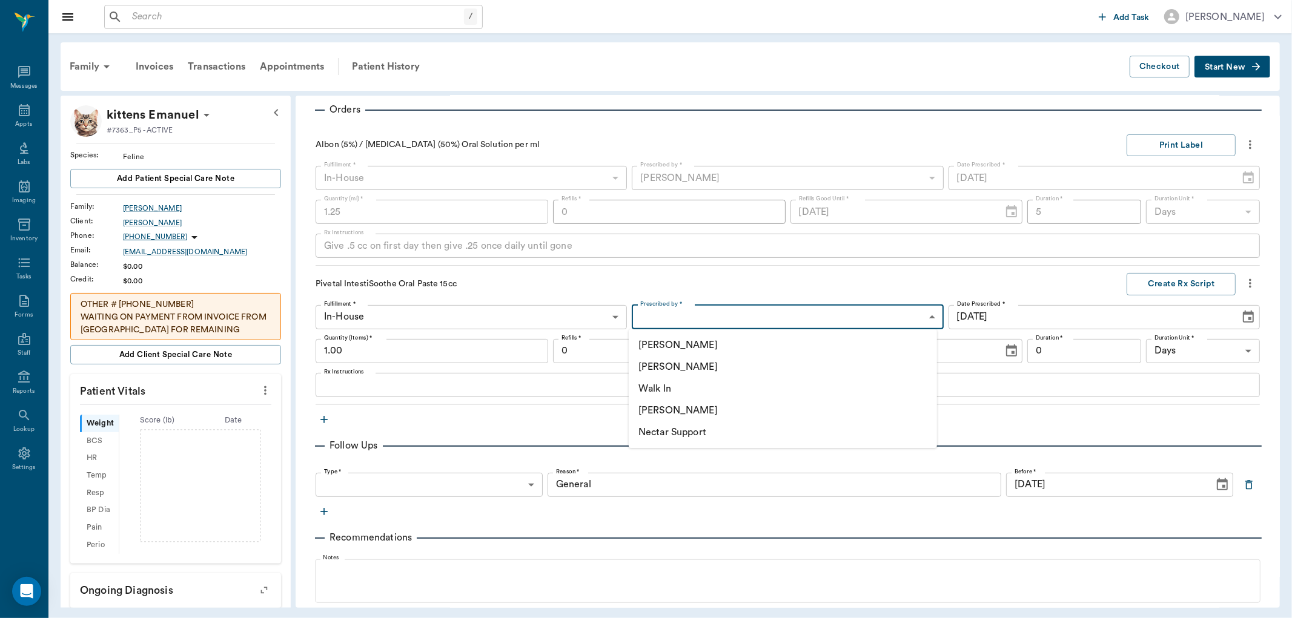
click at [651, 322] on body "/ ​ Add Task Dr. Bert Ellsworth Nectar Messages Appts Labs Imaging Inventory Ta…" at bounding box center [646, 309] width 1292 height 618
click at [679, 366] on li "[PERSON_NAME]" at bounding box center [783, 367] width 308 height 22
type input "63ec2f075fda476ae8351a4d"
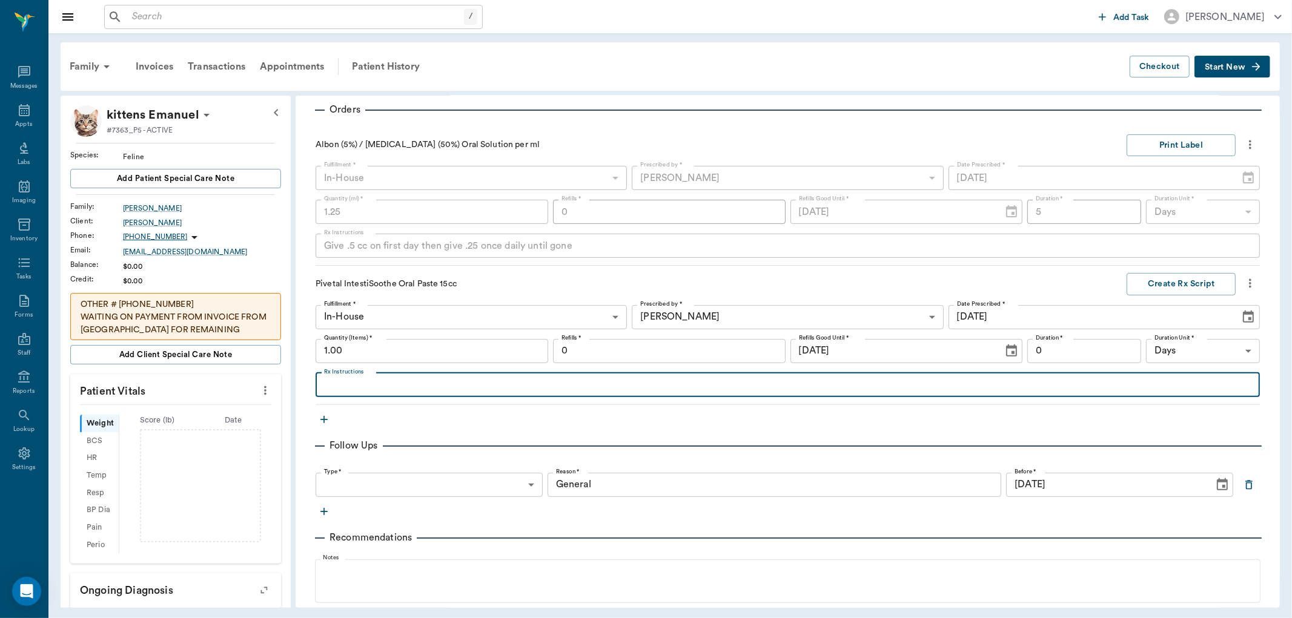
click at [377, 383] on textarea "Rx Instructions" at bounding box center [787, 385] width 927 height 14
type textarea "Give .5 cc 3 times daily for 7 days or until Diarrhea is gone"
click at [1036, 352] on input "0" at bounding box center [1084, 351] width 114 height 24
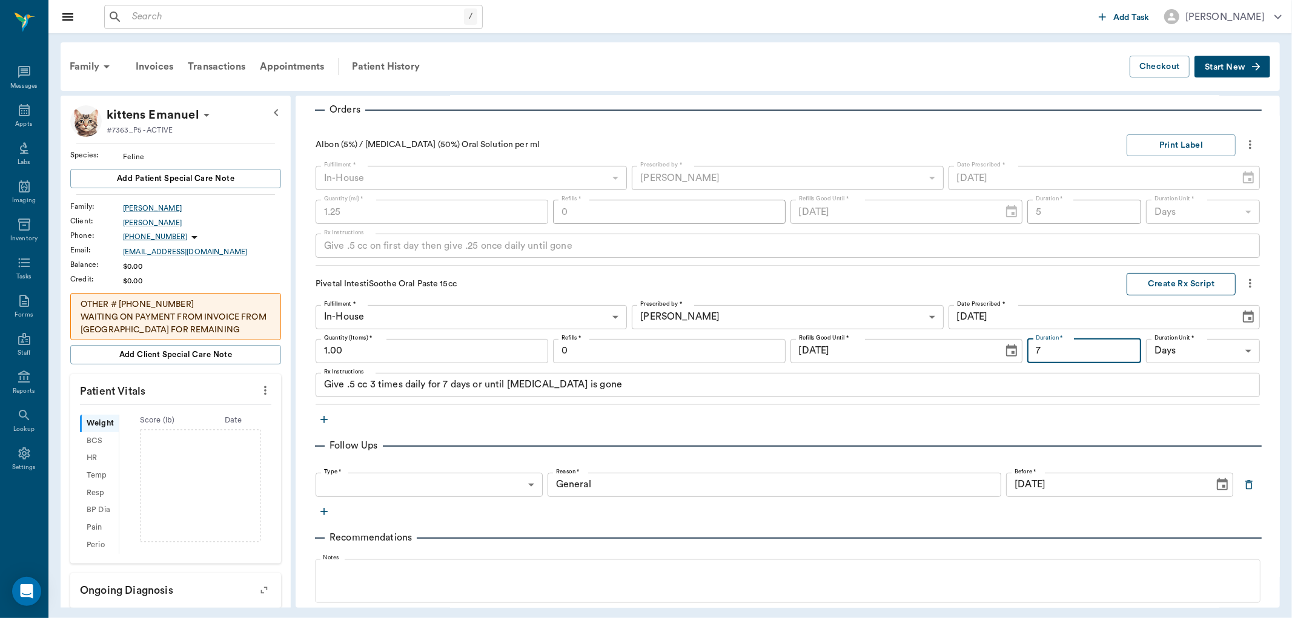
type input "7"
click at [1159, 282] on button "Create Rx Script" at bounding box center [1180, 284] width 109 height 22
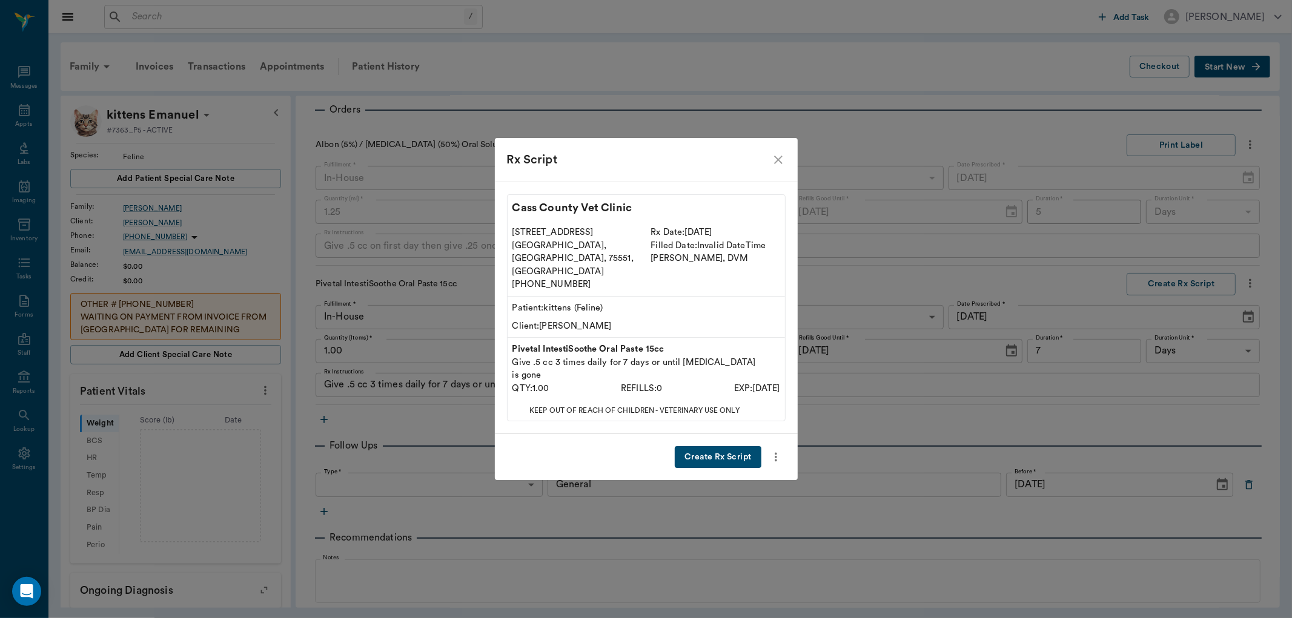
click at [721, 446] on button "Create Rx Script" at bounding box center [718, 457] width 86 height 22
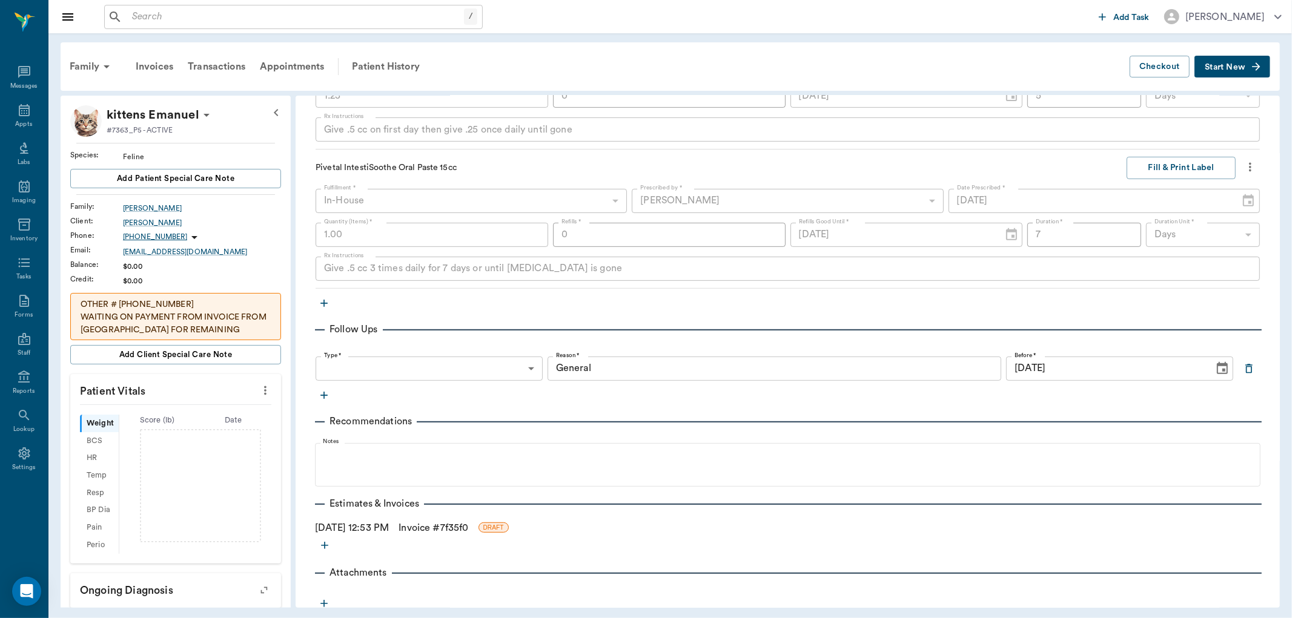
scroll to position [430, 0]
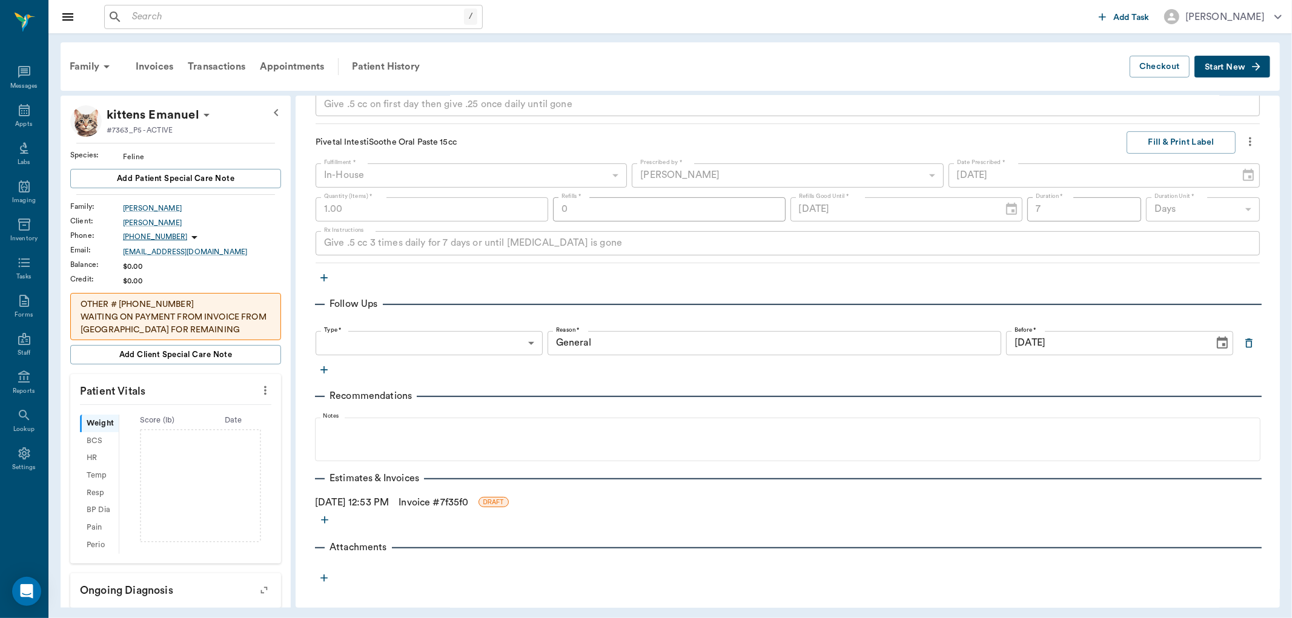
click at [440, 503] on link "Invoice # 7f35f0" at bounding box center [433, 502] width 70 height 15
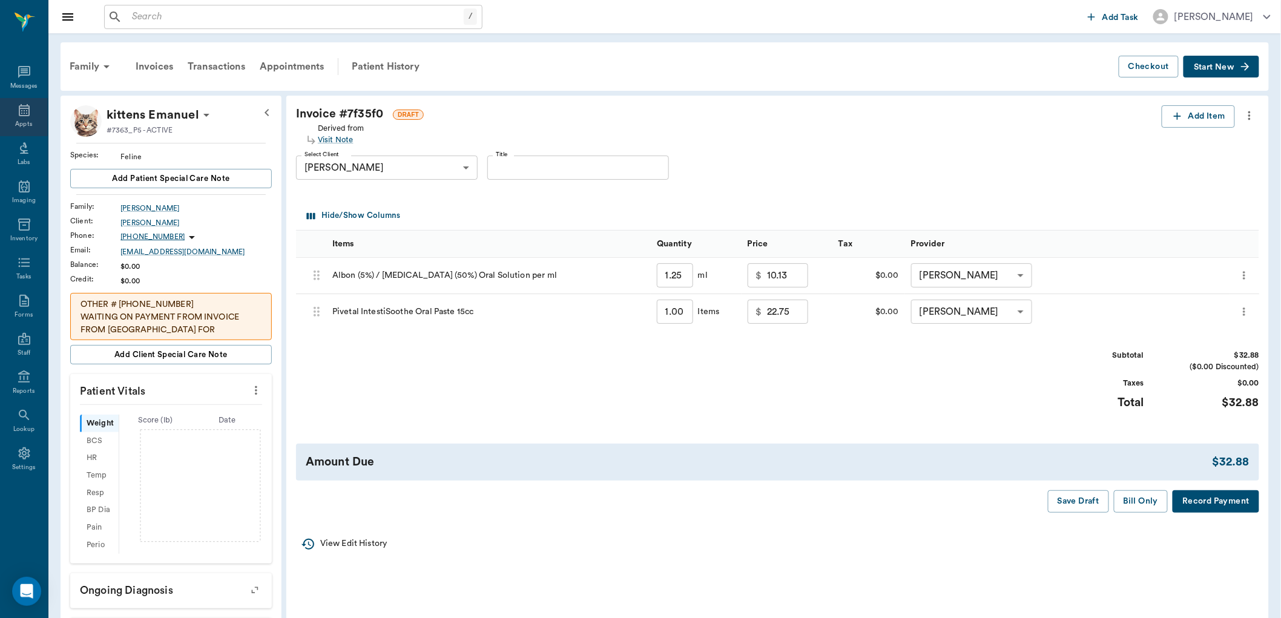
click at [21, 111] on icon at bounding box center [24, 110] width 15 height 15
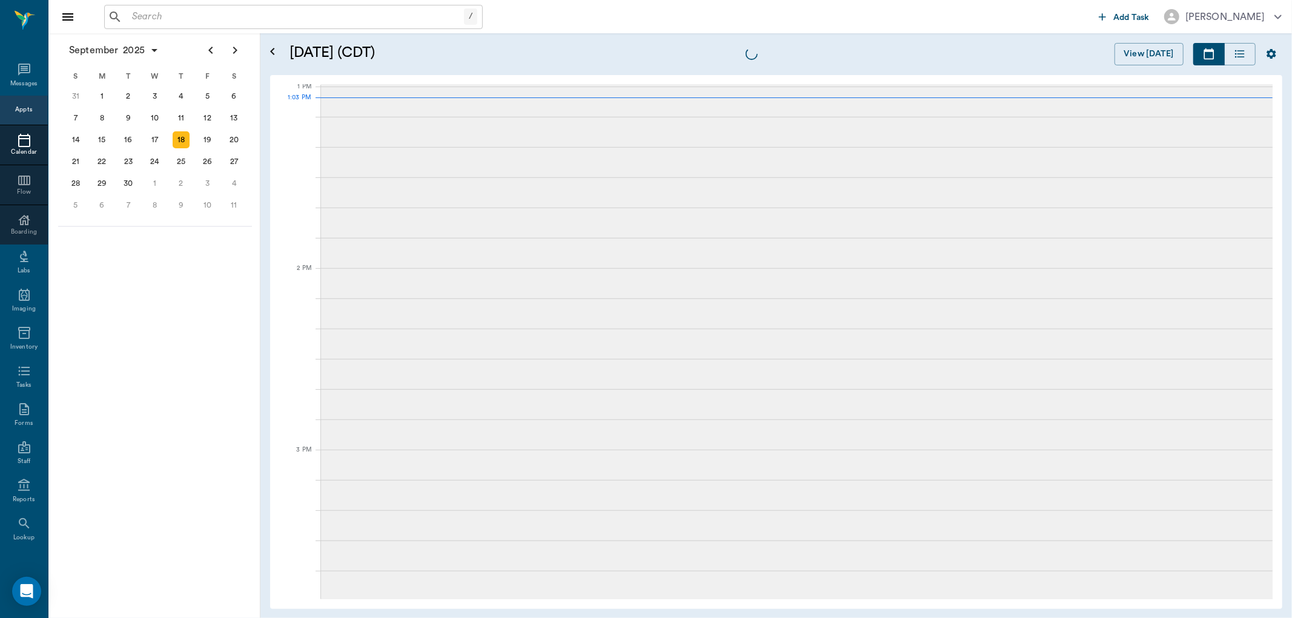
scroll to position [909, 0]
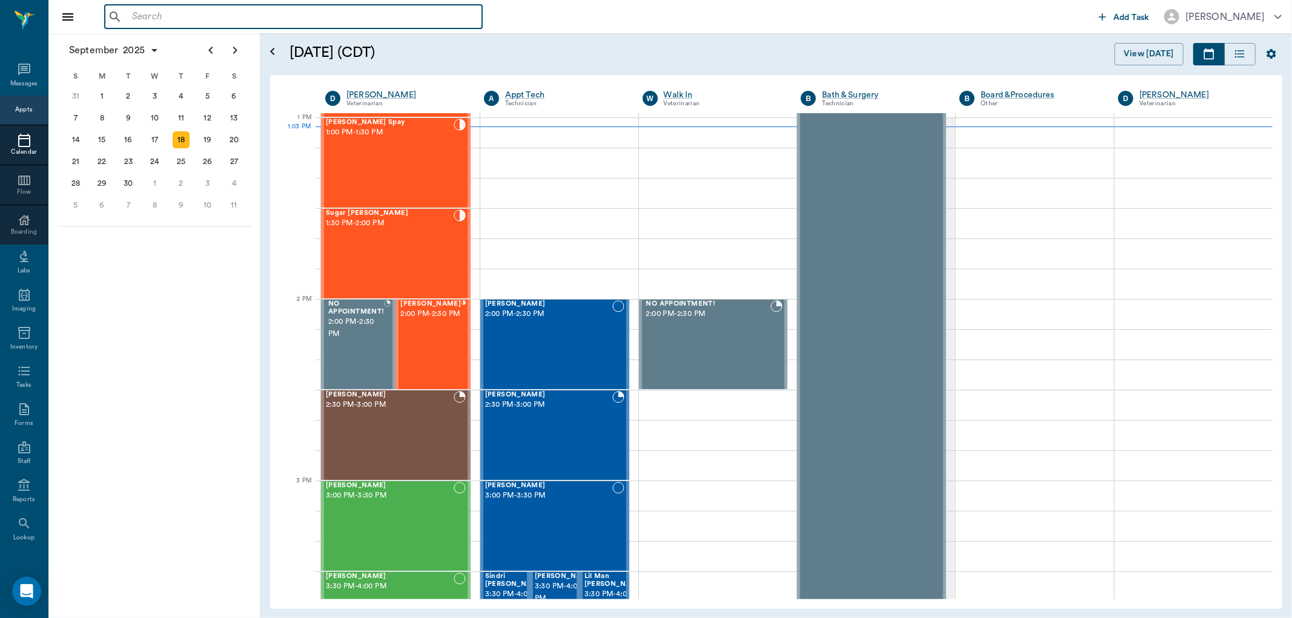
click at [199, 15] on input "text" at bounding box center [302, 16] width 350 height 17
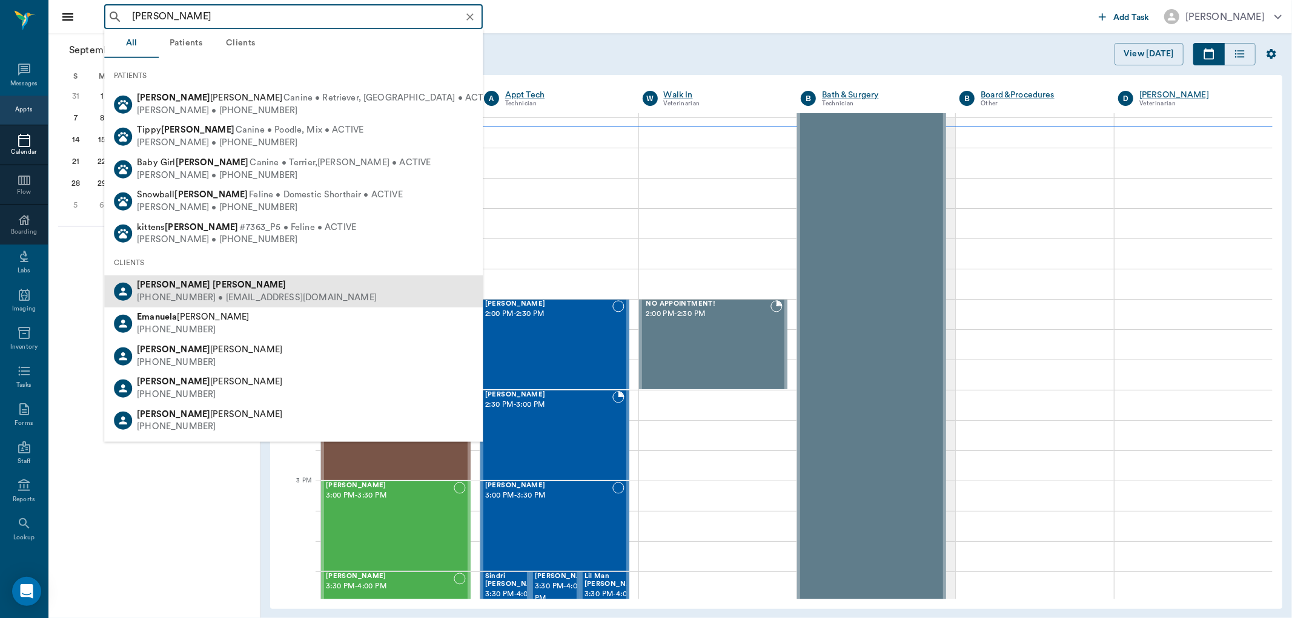
click at [213, 283] on b "[PERSON_NAME]" at bounding box center [249, 284] width 73 height 9
type input "[PERSON_NAME]"
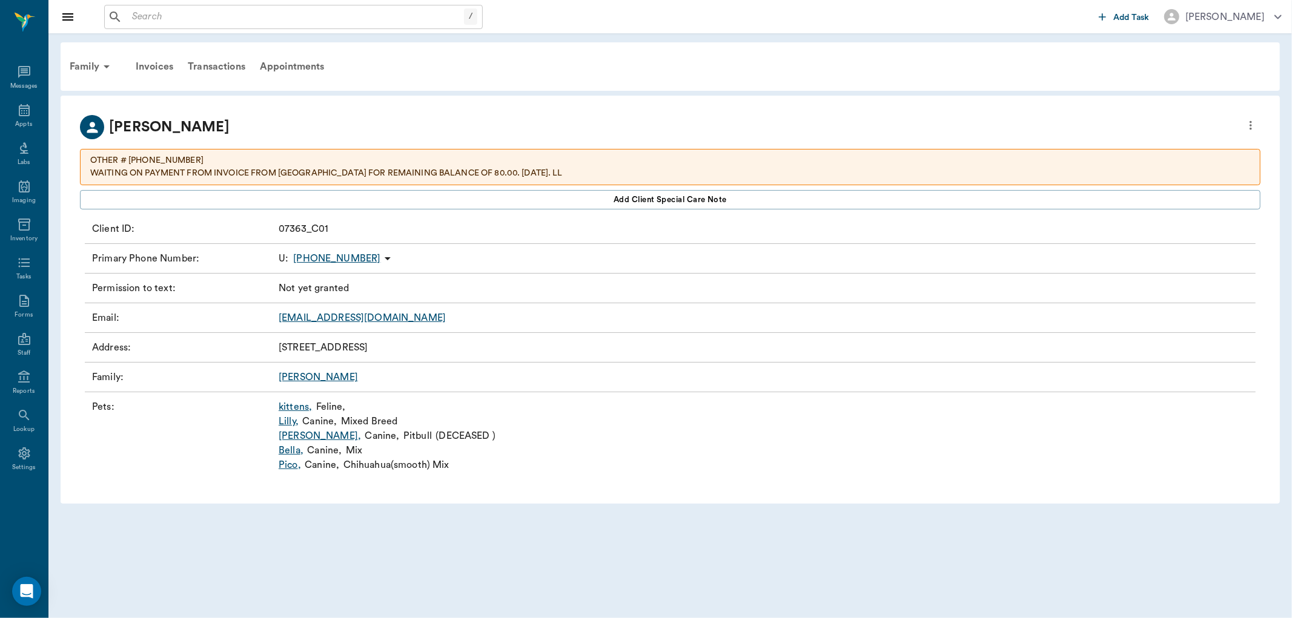
click at [297, 403] on link "kittens ," at bounding box center [295, 407] width 33 height 15
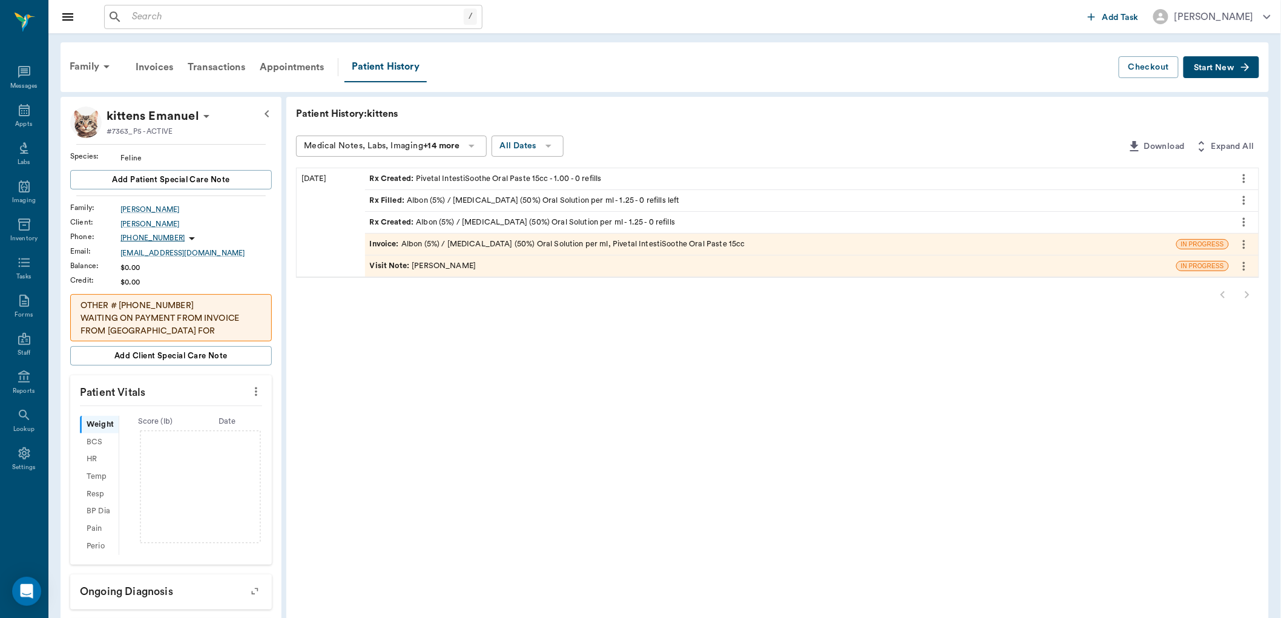
click at [401, 179] on span "Rx Created :" at bounding box center [393, 179] width 47 height 12
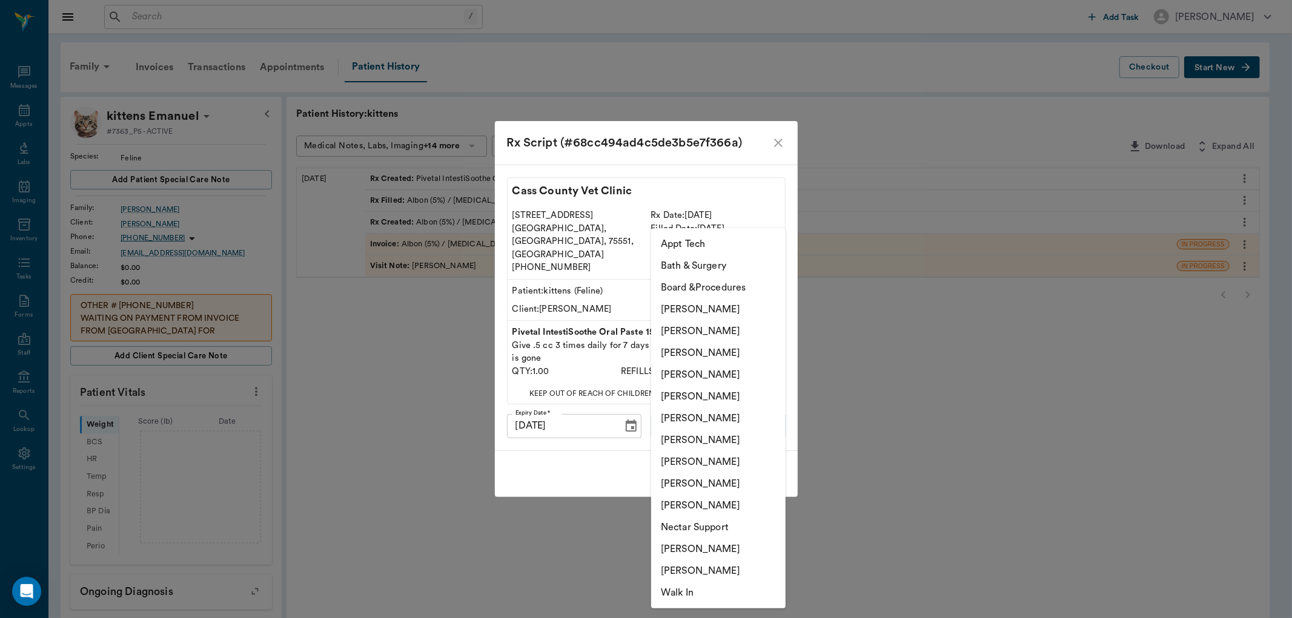
click at [727, 406] on body "/ ​ Add Task Dr. Bert Ellsworth Nectar Messages Appts Labs Imaging Inventory Ta…" at bounding box center [646, 438] width 1292 height 876
click at [695, 479] on li "Lisa Taylor" at bounding box center [718, 484] width 134 height 22
type input "63ec2ede52e12b0ba117d0d7"
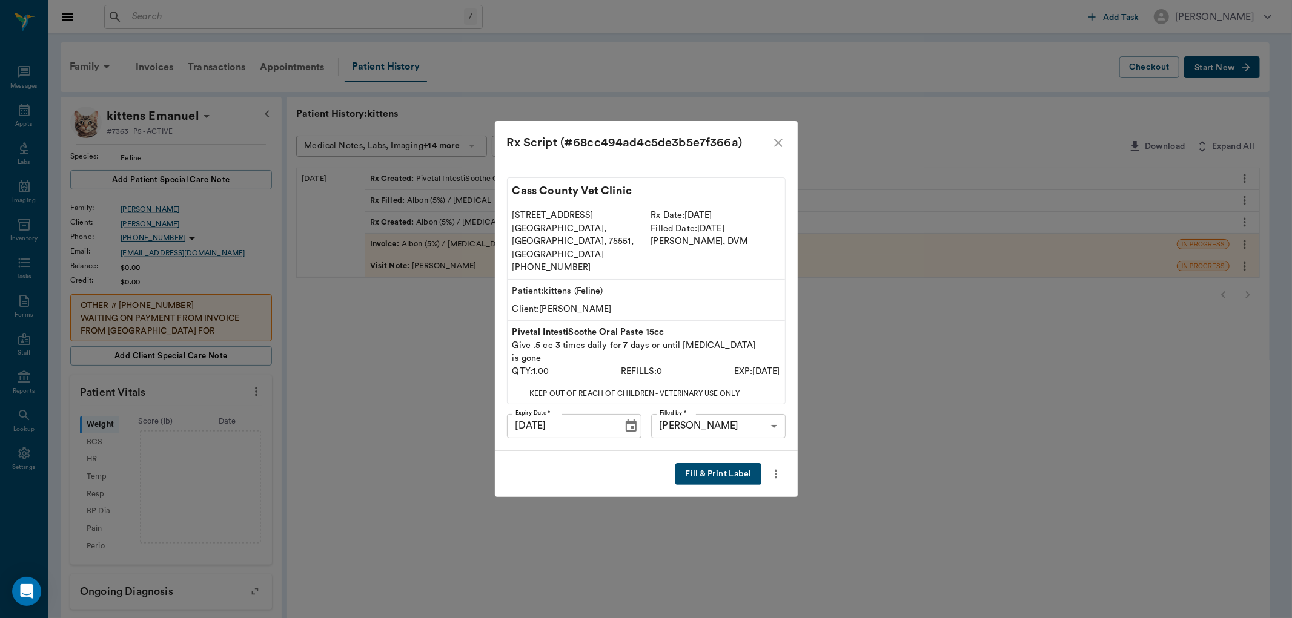
click at [712, 463] on button "Fill & Print Label" at bounding box center [717, 474] width 85 height 22
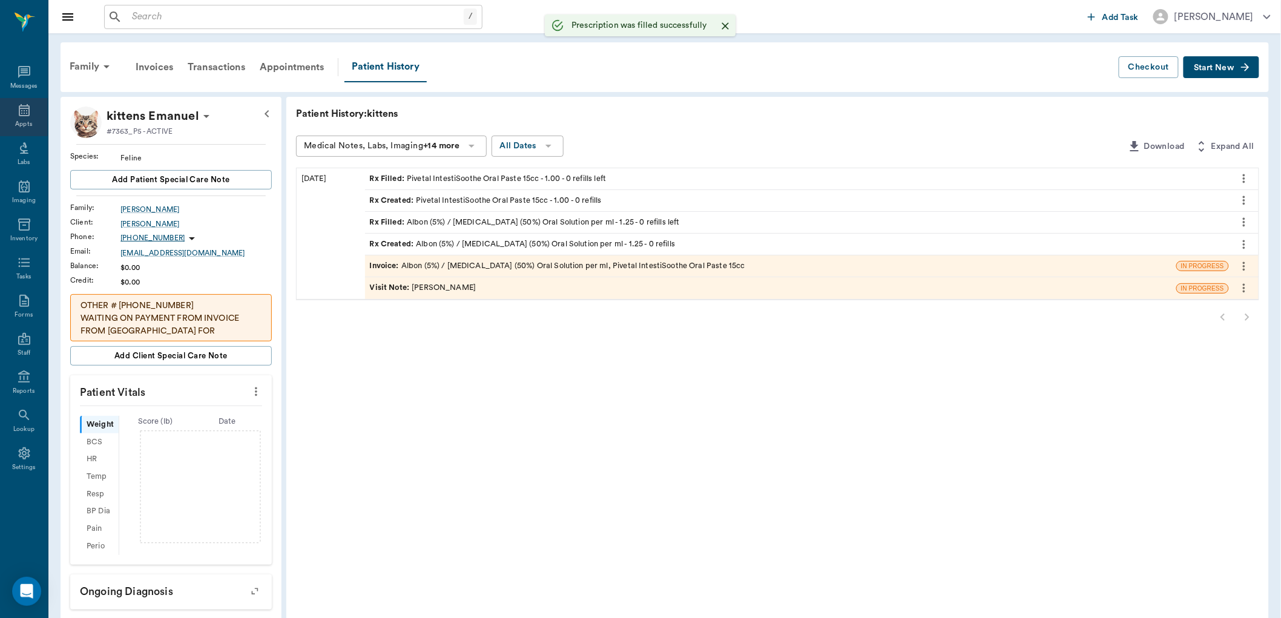
click at [21, 120] on div "Appts" at bounding box center [23, 124] width 17 height 9
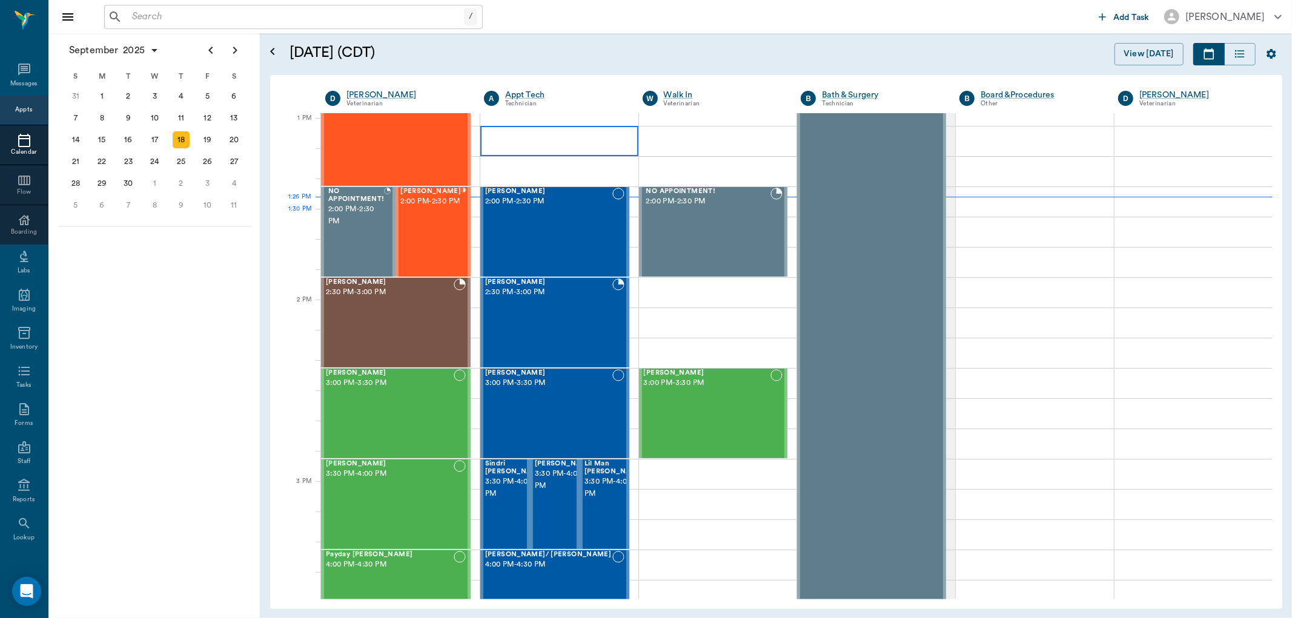
scroll to position [908, 0]
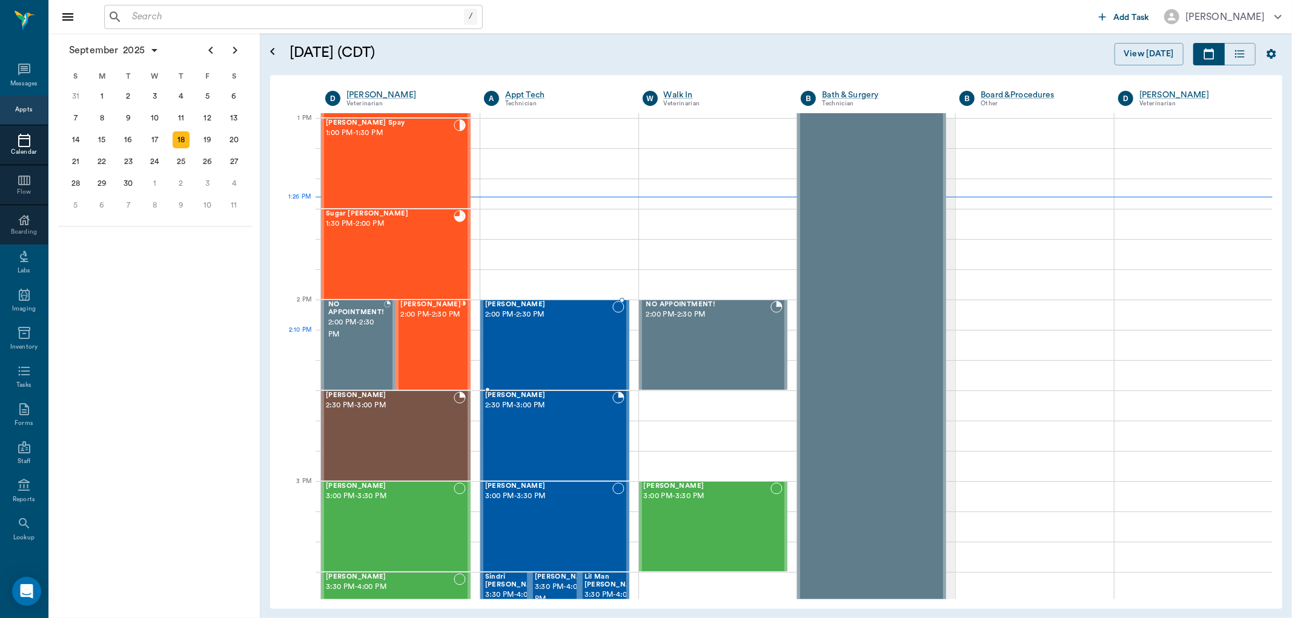
click at [511, 349] on div "Jake Nolte 2:00 PM - 2:30 PM" at bounding box center [548, 345] width 127 height 88
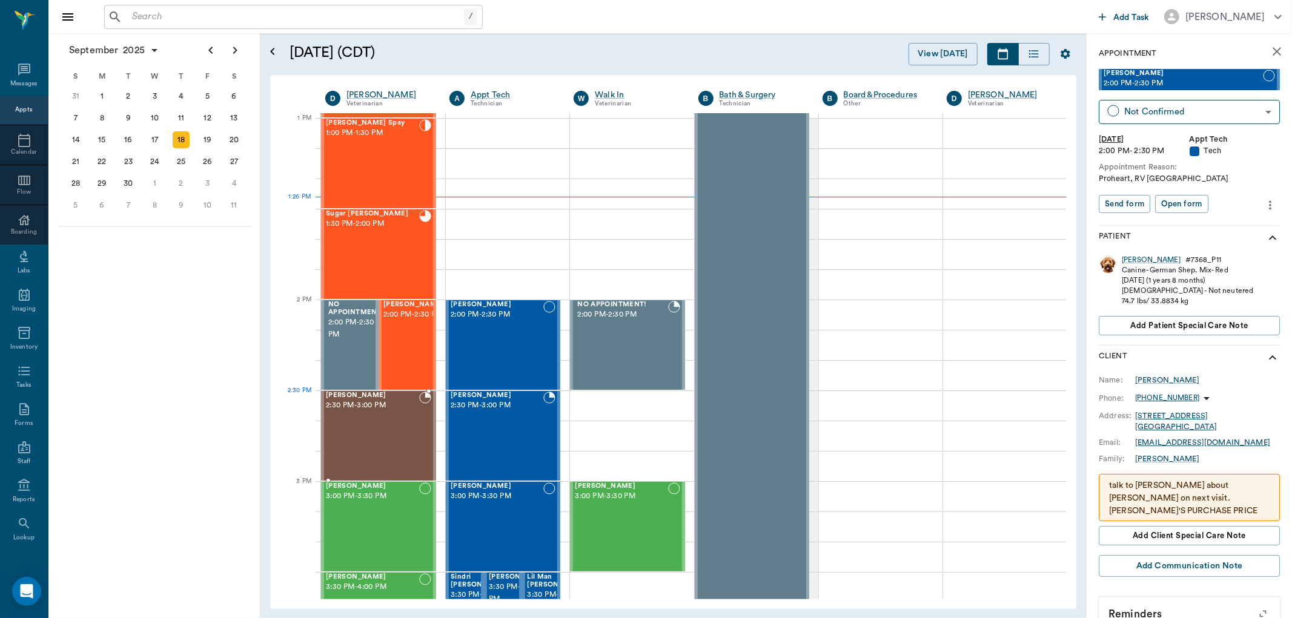
click at [383, 410] on span "2:30 PM - 3:00 PM" at bounding box center [372, 406] width 93 height 12
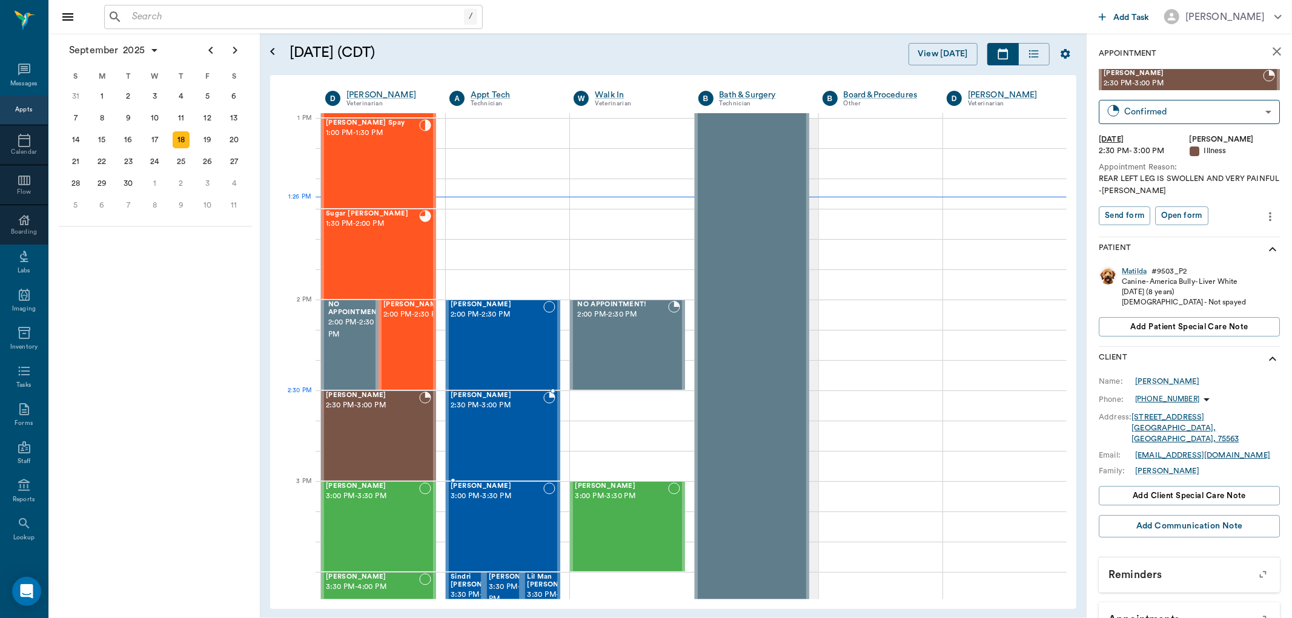
click at [509, 413] on div "Trixie Oliver 2:30 PM - 3:00 PM" at bounding box center [497, 436] width 93 height 88
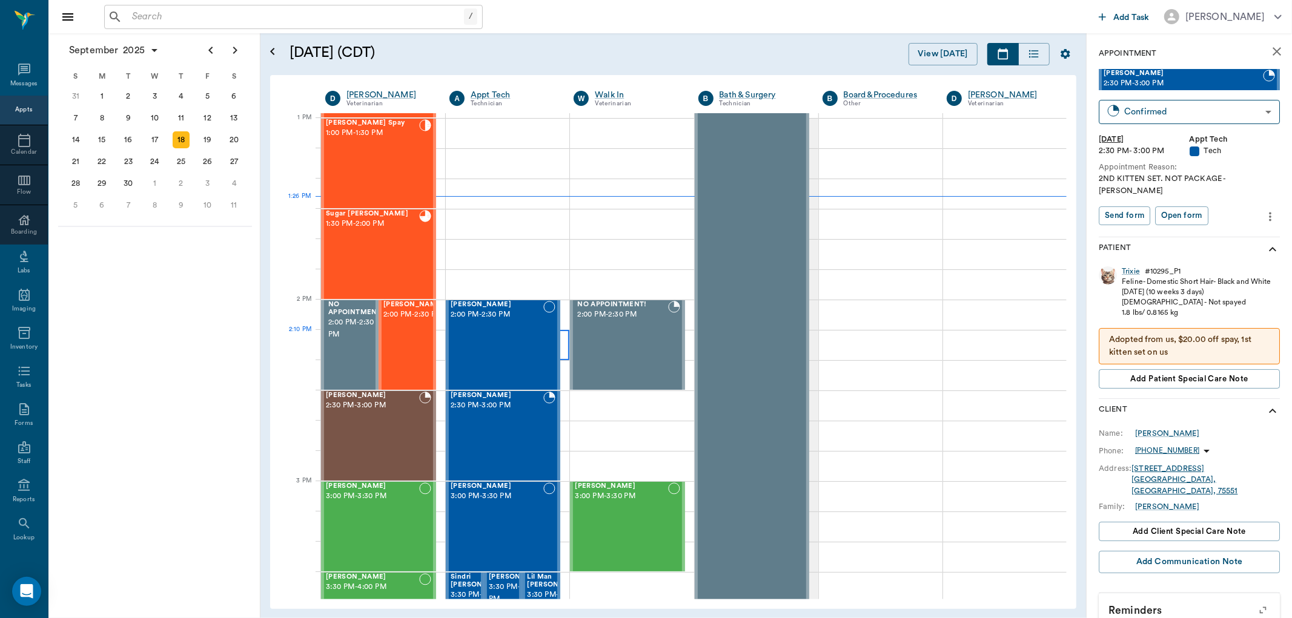
scroll to position [1043, 0]
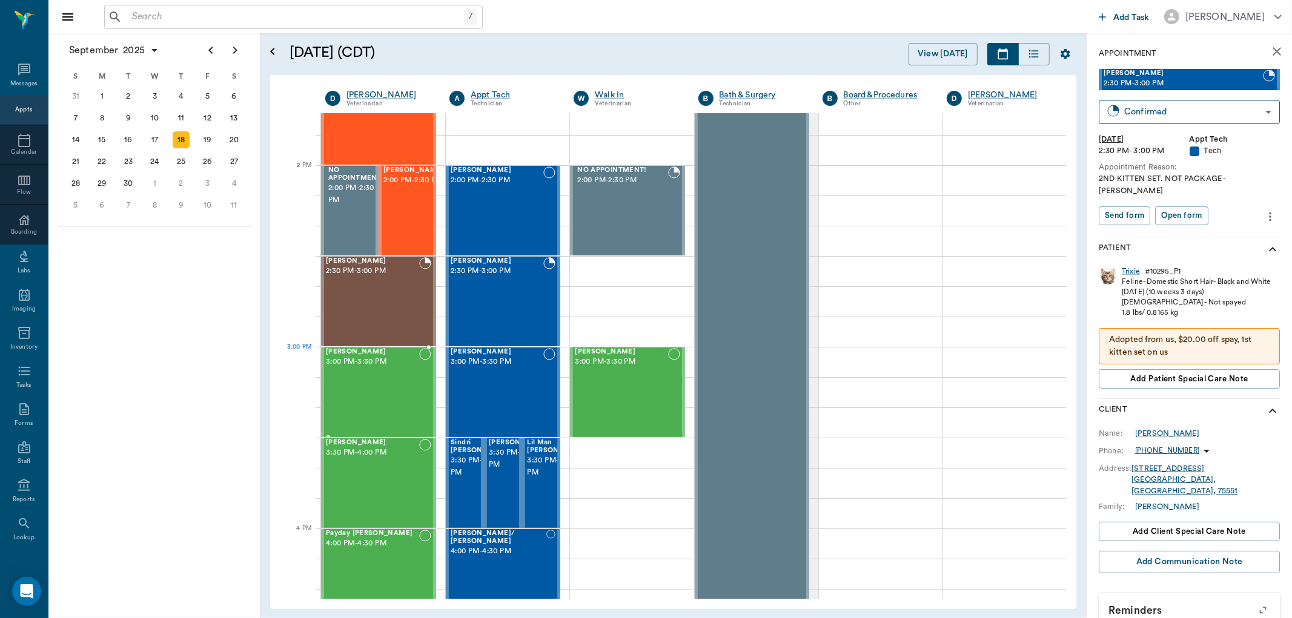
click at [374, 358] on span "3:00 PM - 3:30 PM" at bounding box center [372, 362] width 93 height 12
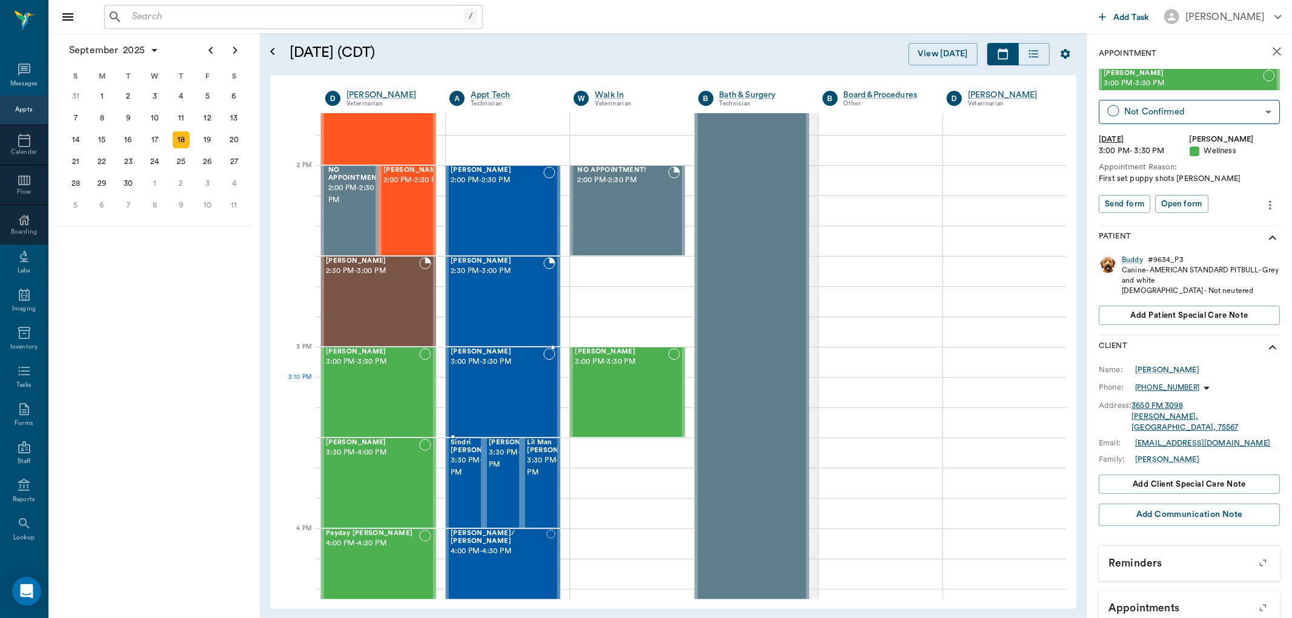
click at [491, 385] on div "Athena Benson 3:00 PM - 3:30 PM" at bounding box center [497, 392] width 93 height 88
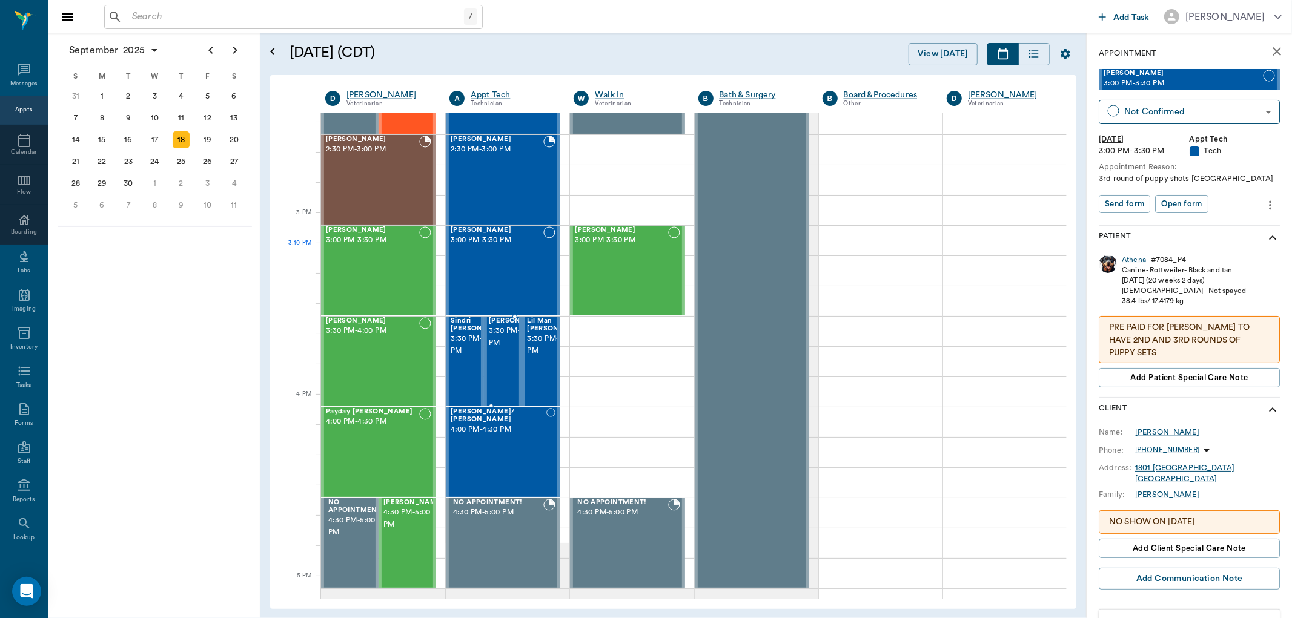
scroll to position [1177, 0]
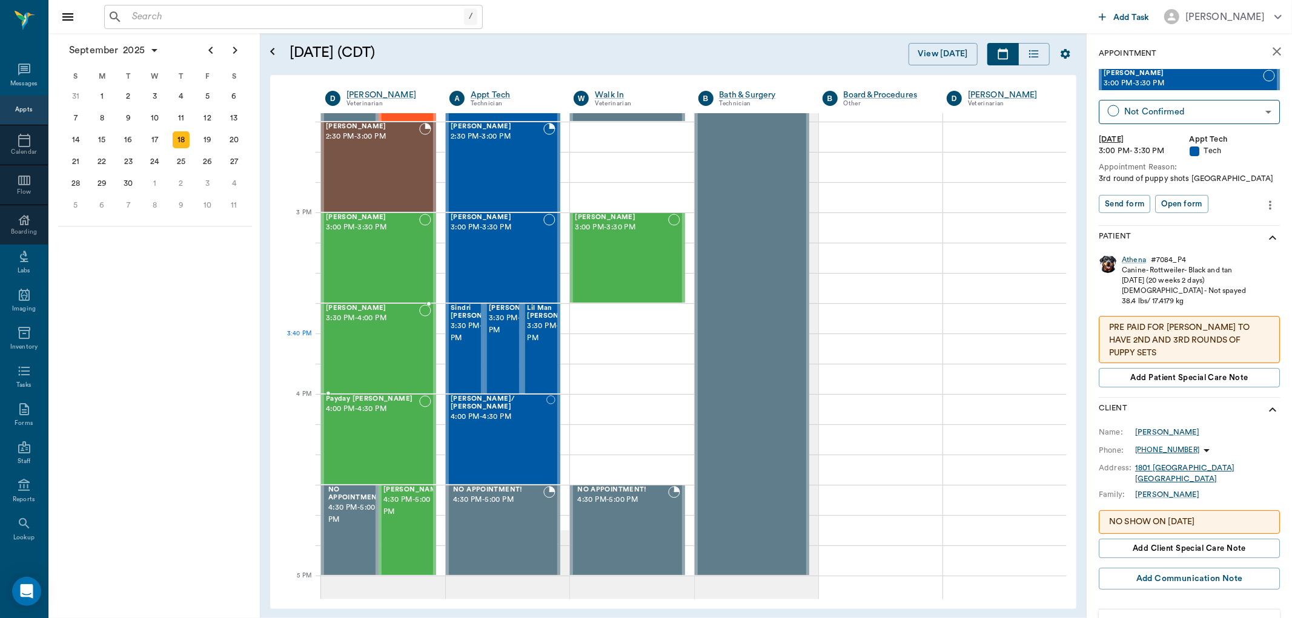
click at [392, 350] on div "Caddo Wilson 3:30 PM - 4:00 PM" at bounding box center [372, 349] width 93 height 88
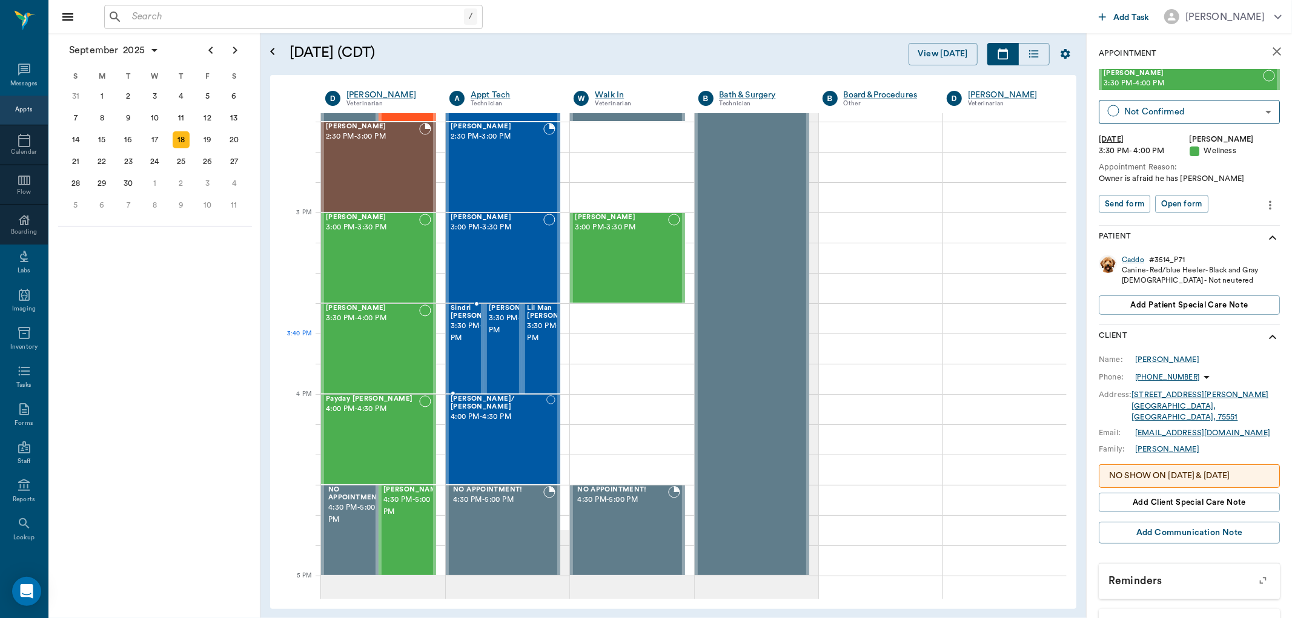
click at [475, 336] on span "3:30 PM - 4:00 PM" at bounding box center [481, 332] width 61 height 24
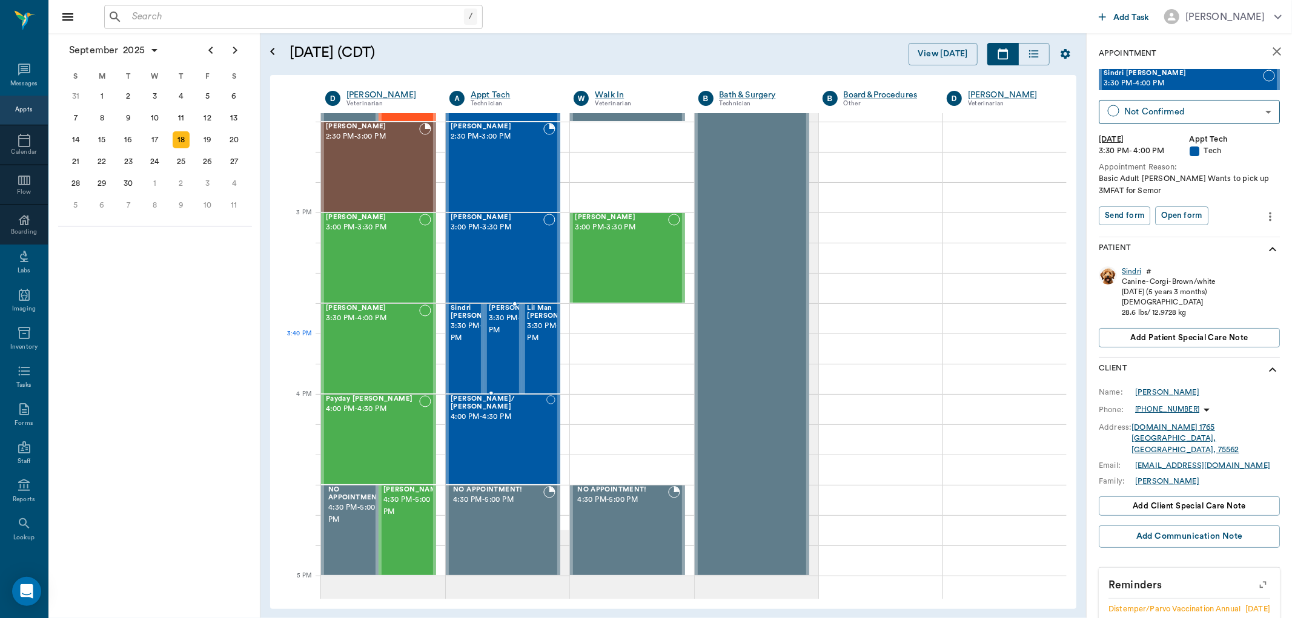
click at [491, 334] on span "3:30 PM - 4:00 PM" at bounding box center [519, 324] width 61 height 24
click at [529, 328] on span "3:30 PM - 4:00 PM" at bounding box center [557, 332] width 61 height 24
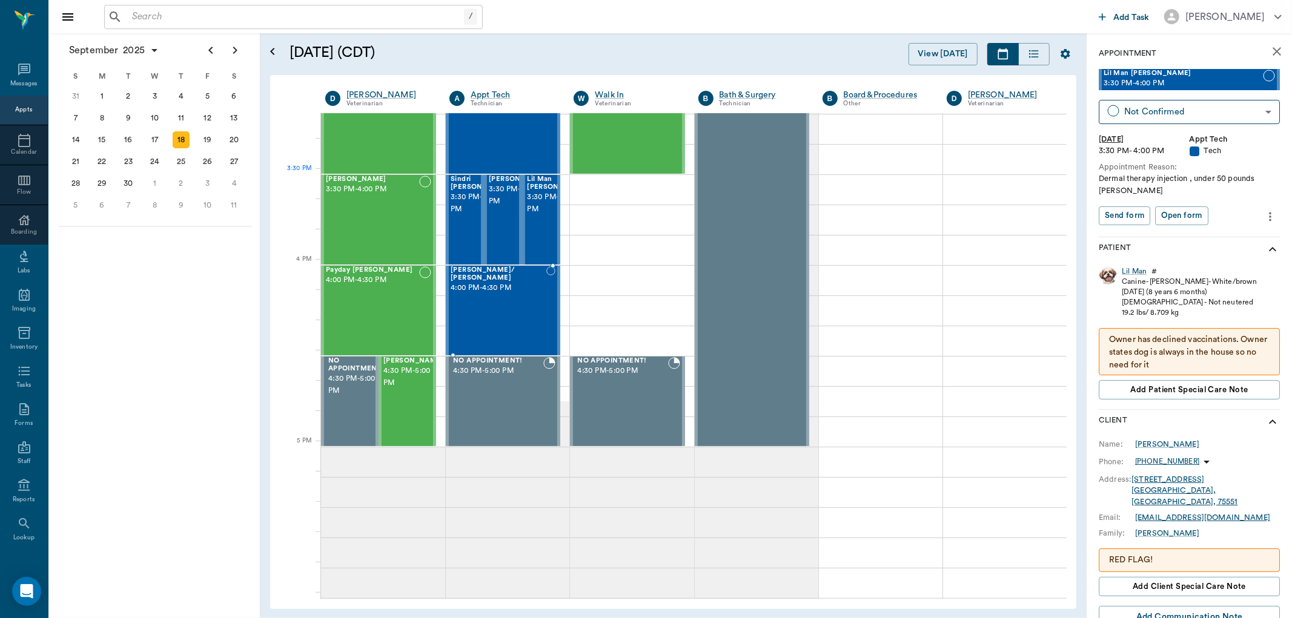
scroll to position [1312, 0]
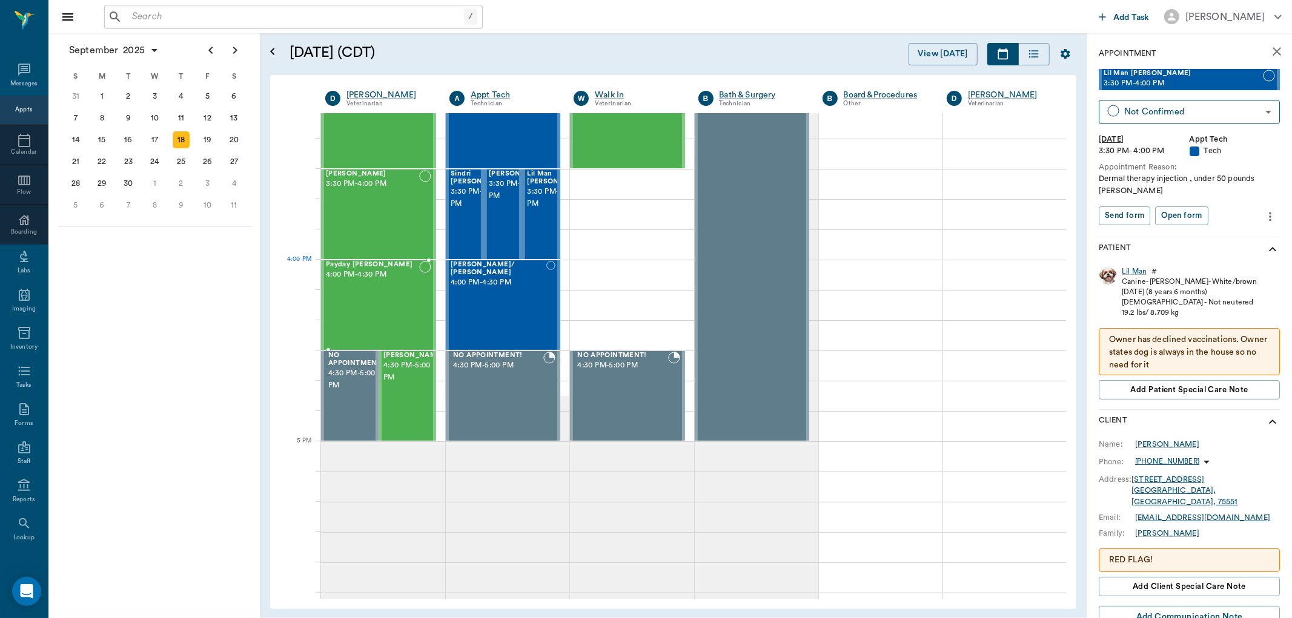
click at [379, 282] on div "Payday Kelton 4:00 PM - 4:30 PM" at bounding box center [372, 305] width 93 height 88
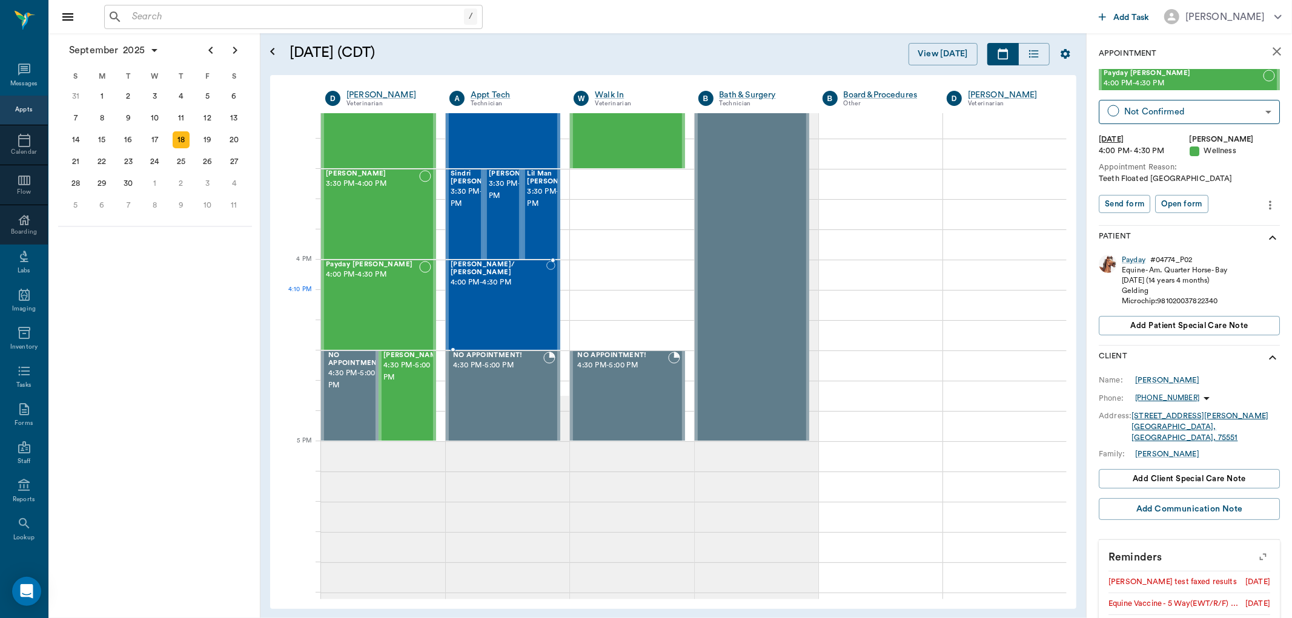
click at [509, 292] on div "Jack Smith/ Britt 4:00 PM - 4:30 PM" at bounding box center [499, 305] width 96 height 88
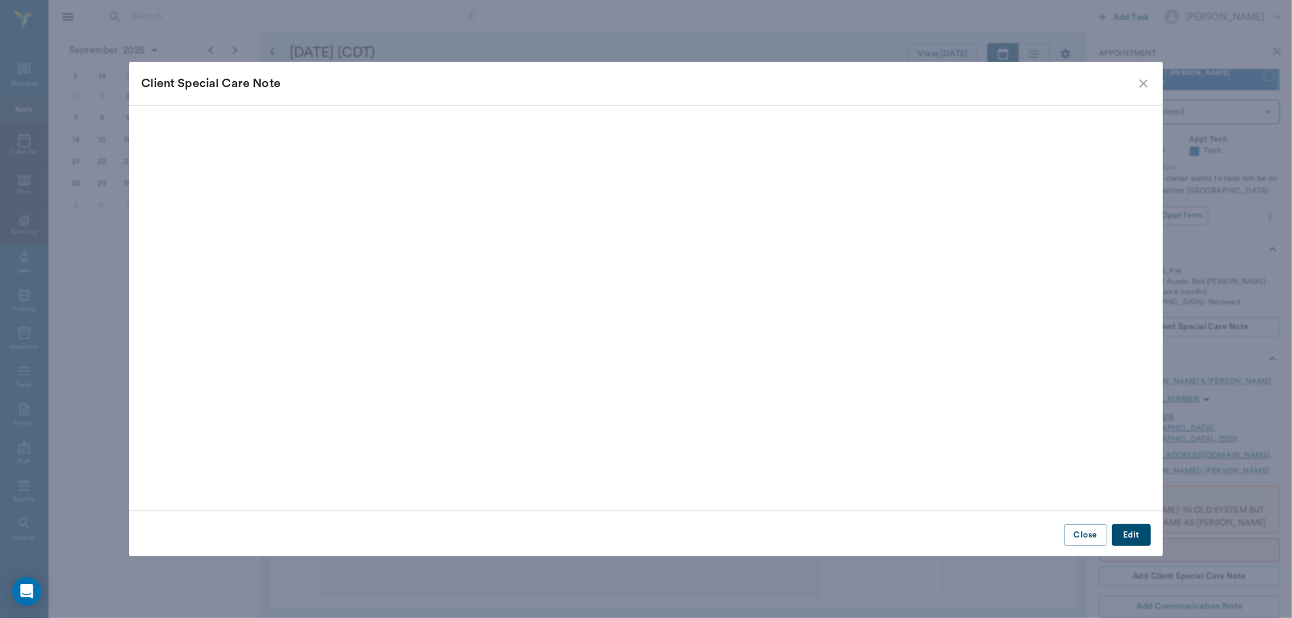
click at [1146, 87] on icon "close" at bounding box center [1143, 83] width 15 height 15
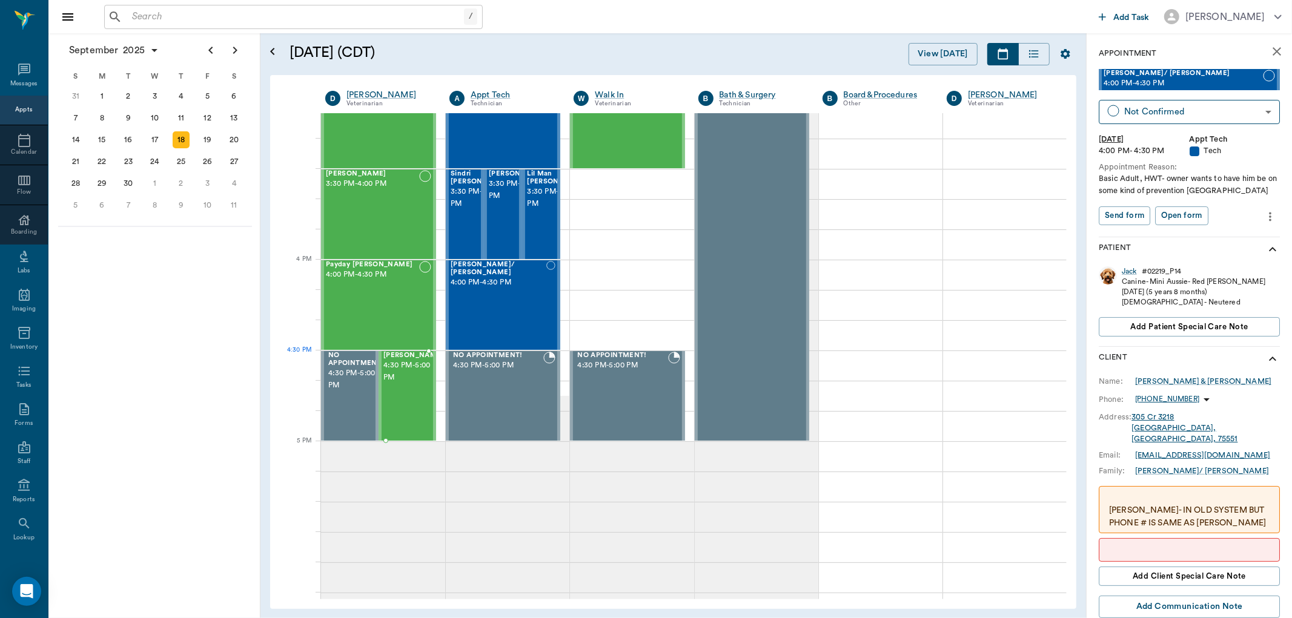
click at [444, 376] on div at bounding box center [444, 396] width 0 height 88
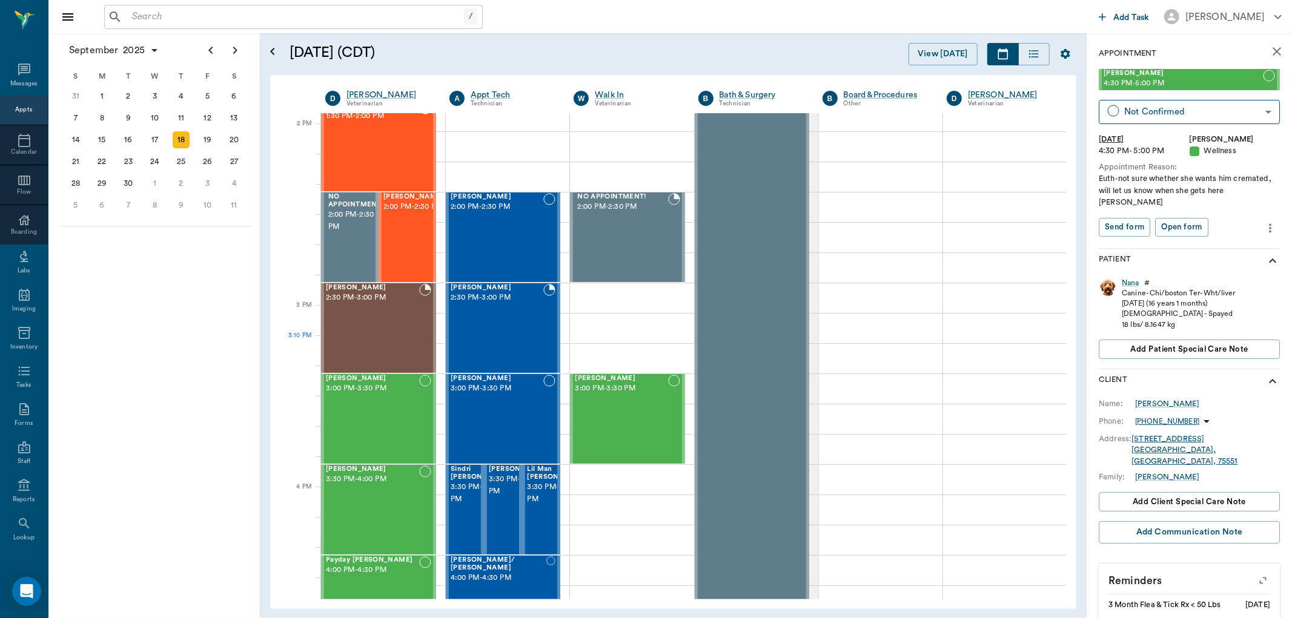
scroll to position [976, 0]
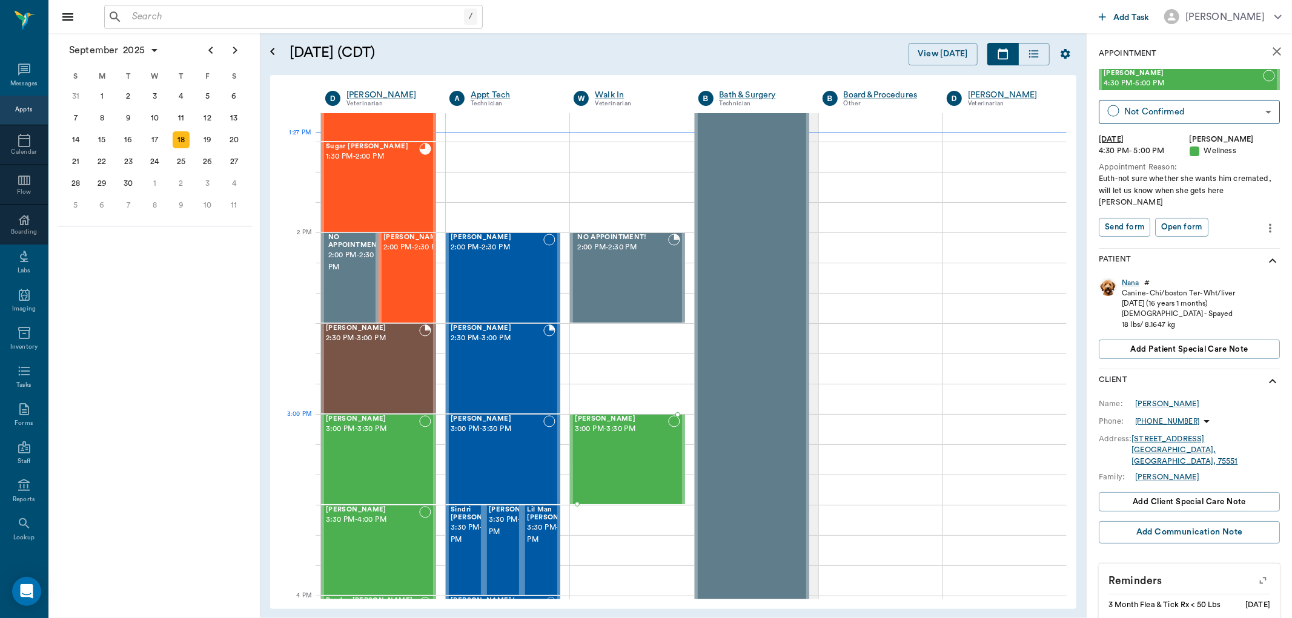
click at [622, 440] on div "Chenille Helmick 3:00 PM - 3:30 PM" at bounding box center [621, 459] width 93 height 88
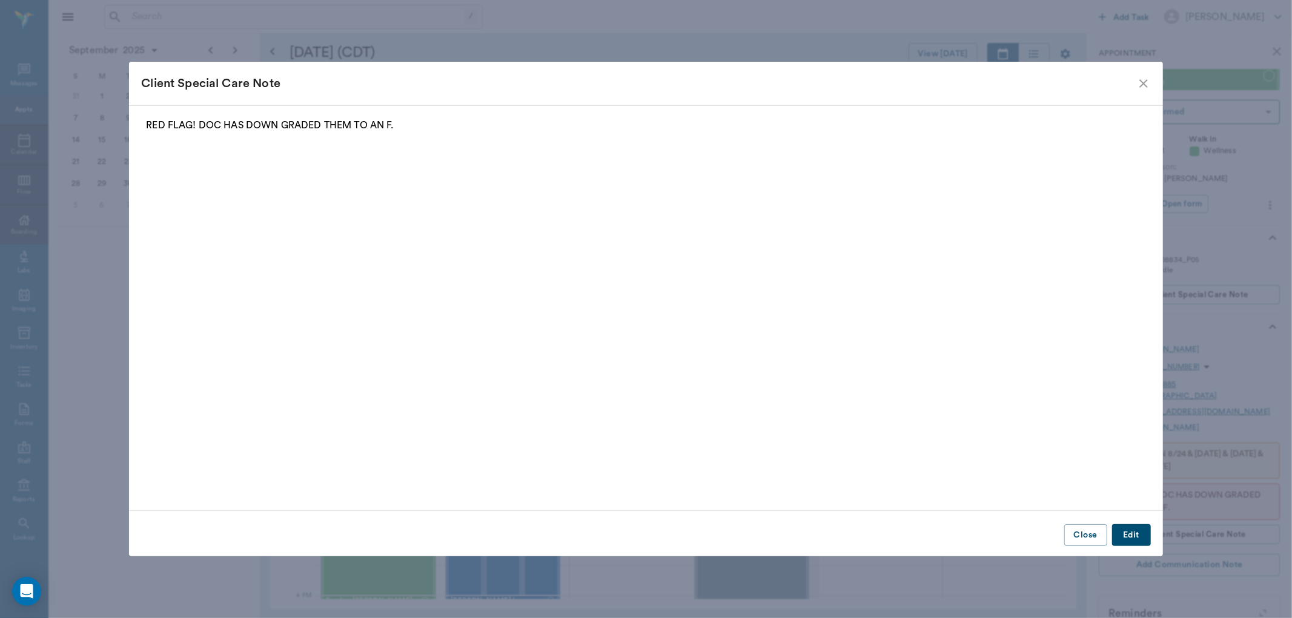
click at [1149, 81] on icon "close" at bounding box center [1143, 83] width 15 height 15
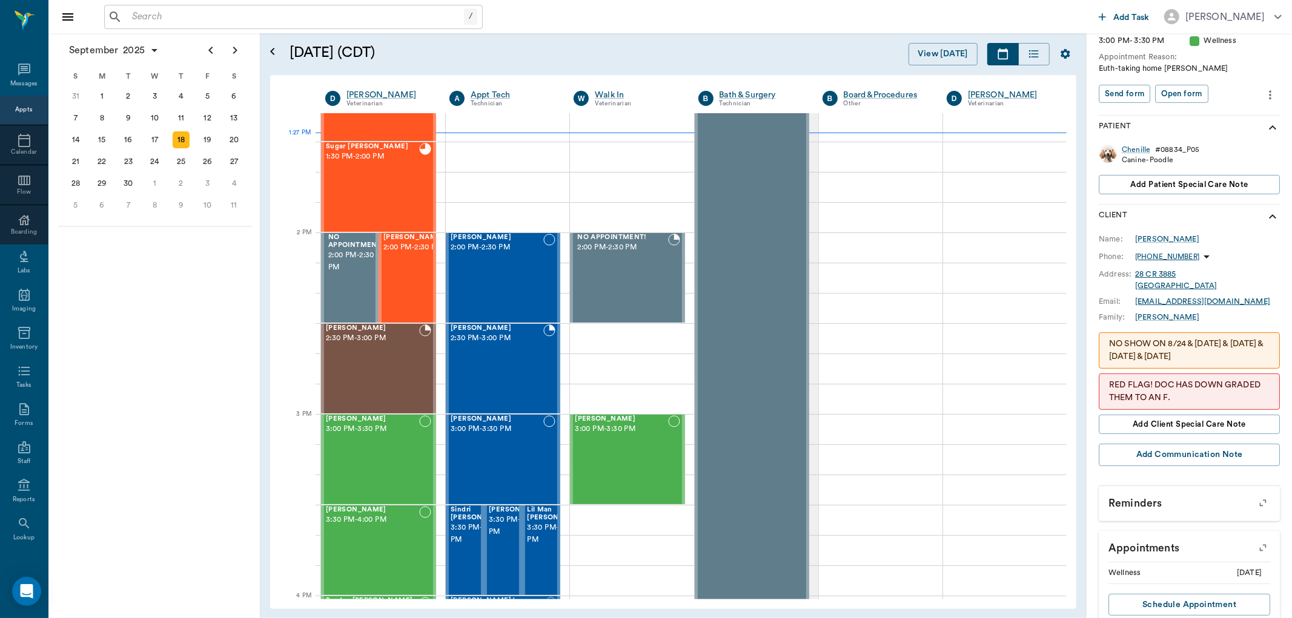
scroll to position [135, 0]
